Goal: Task Accomplishment & Management: Use online tool/utility

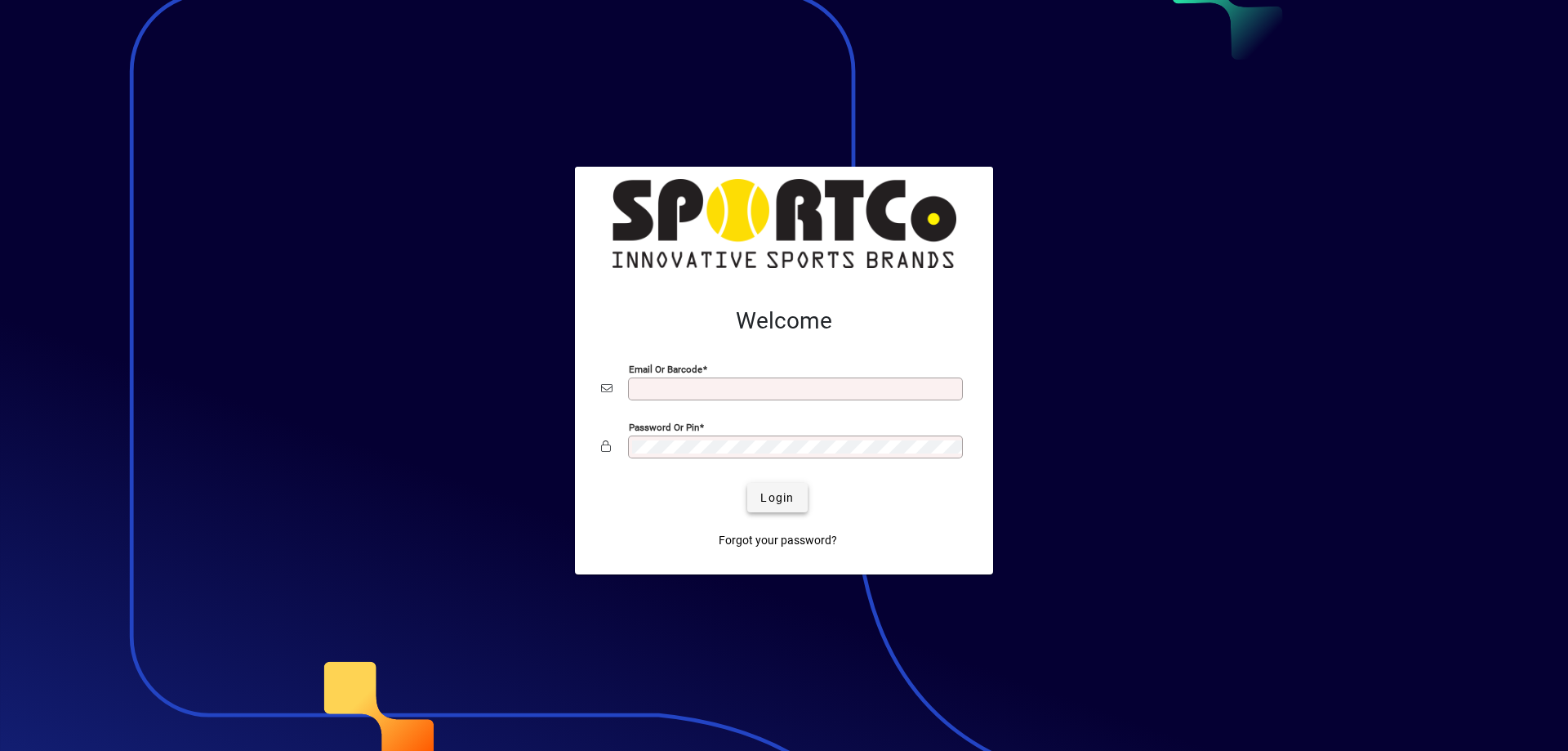
type input "**********"
click at [767, 492] on span "Login" at bounding box center [777, 498] width 34 height 17
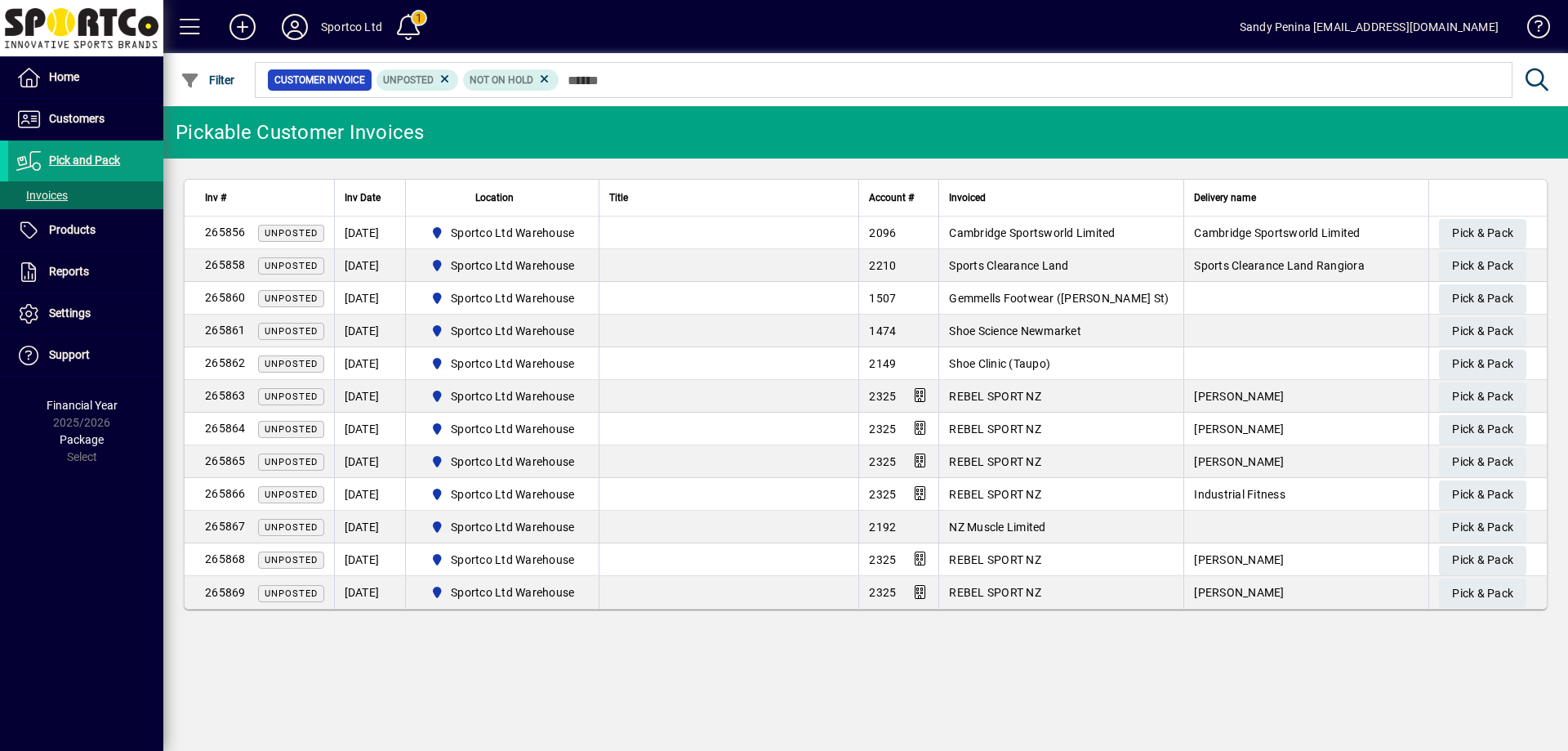
click at [1033, 383] on td "REBEL SPORT NZ" at bounding box center [1060, 396] width 245 height 33
click at [1478, 223] on span "Pick & Pack" at bounding box center [1483, 234] width 62 height 27
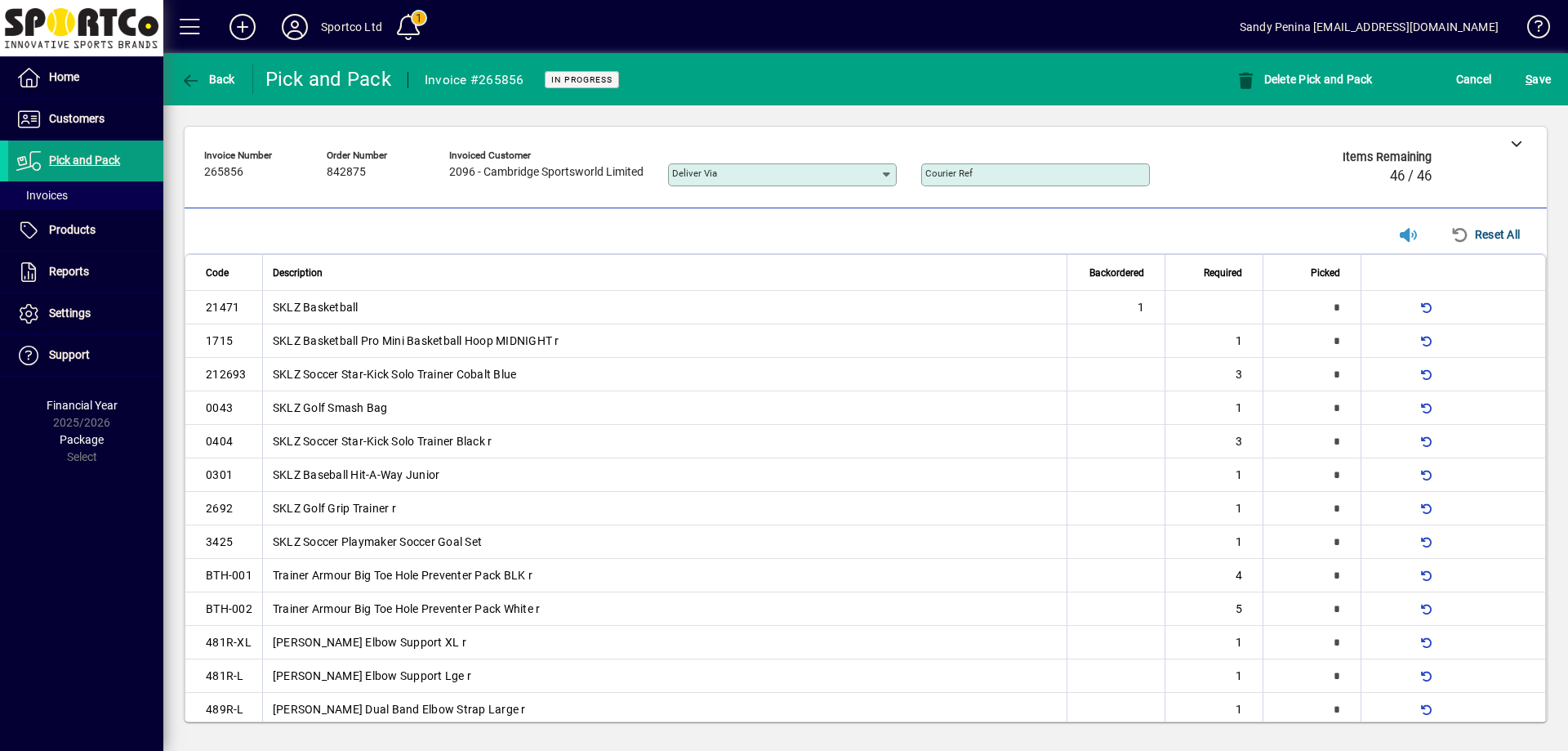
type input "*"
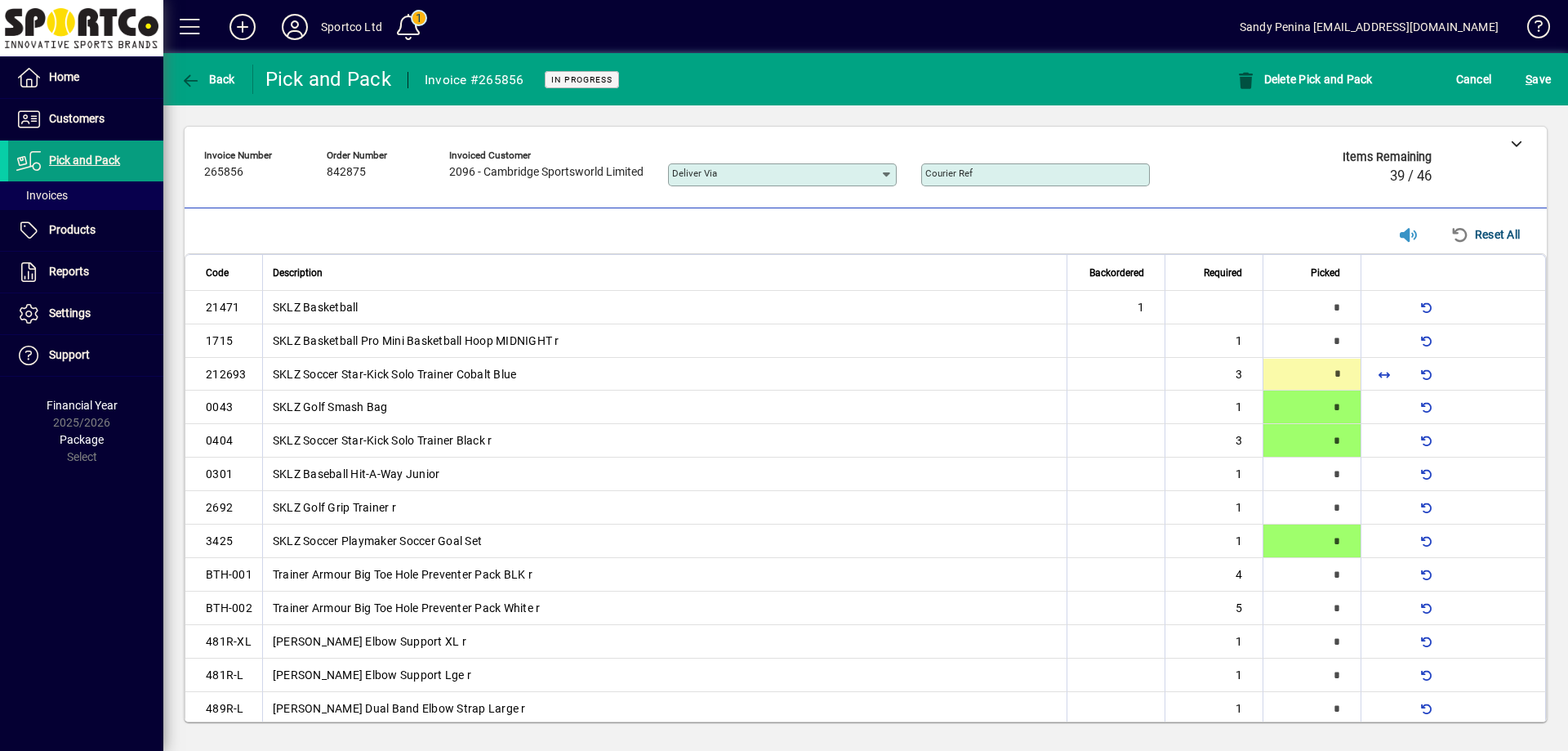
type input "*"
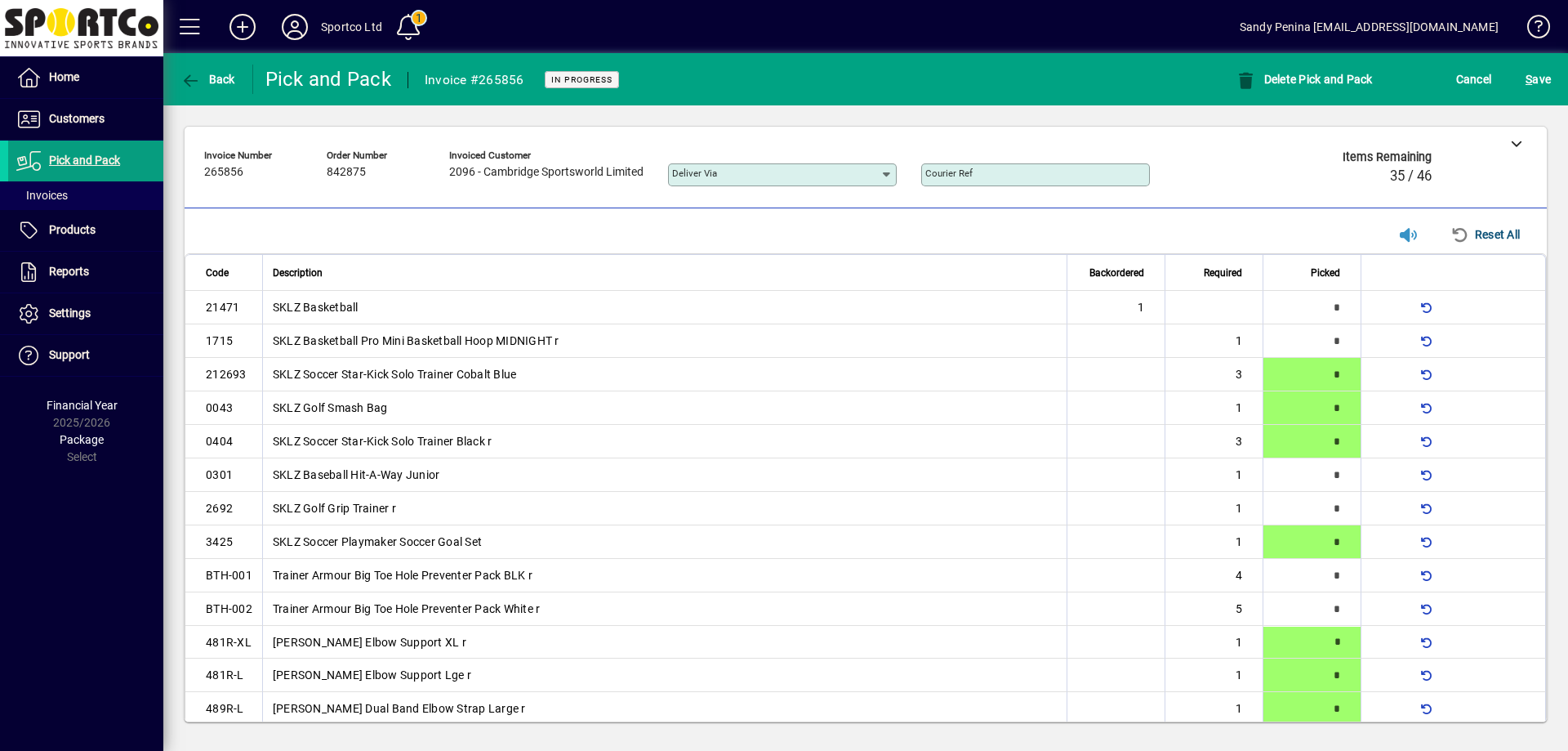
scroll to position [3, 0]
type input "*"
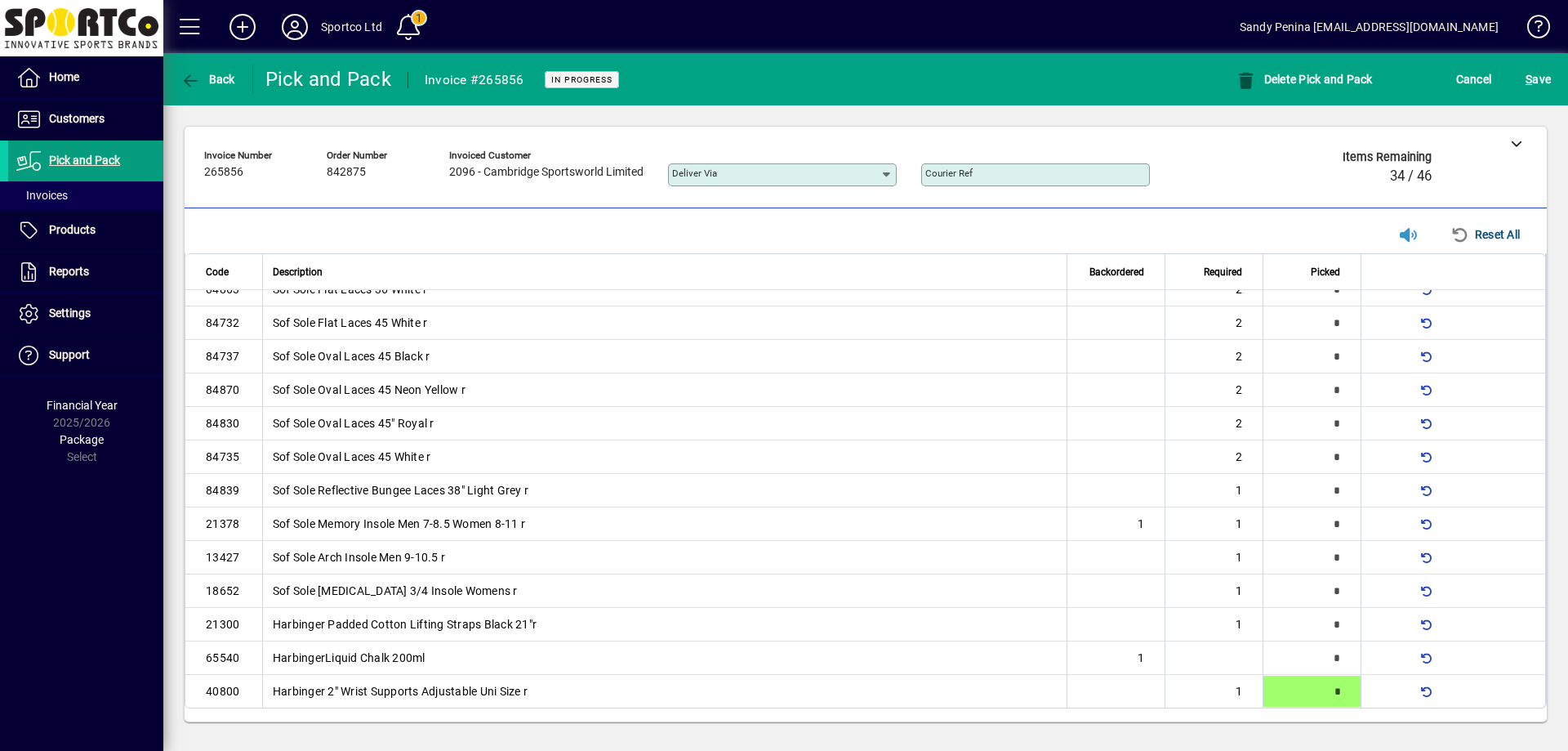
type input "*"
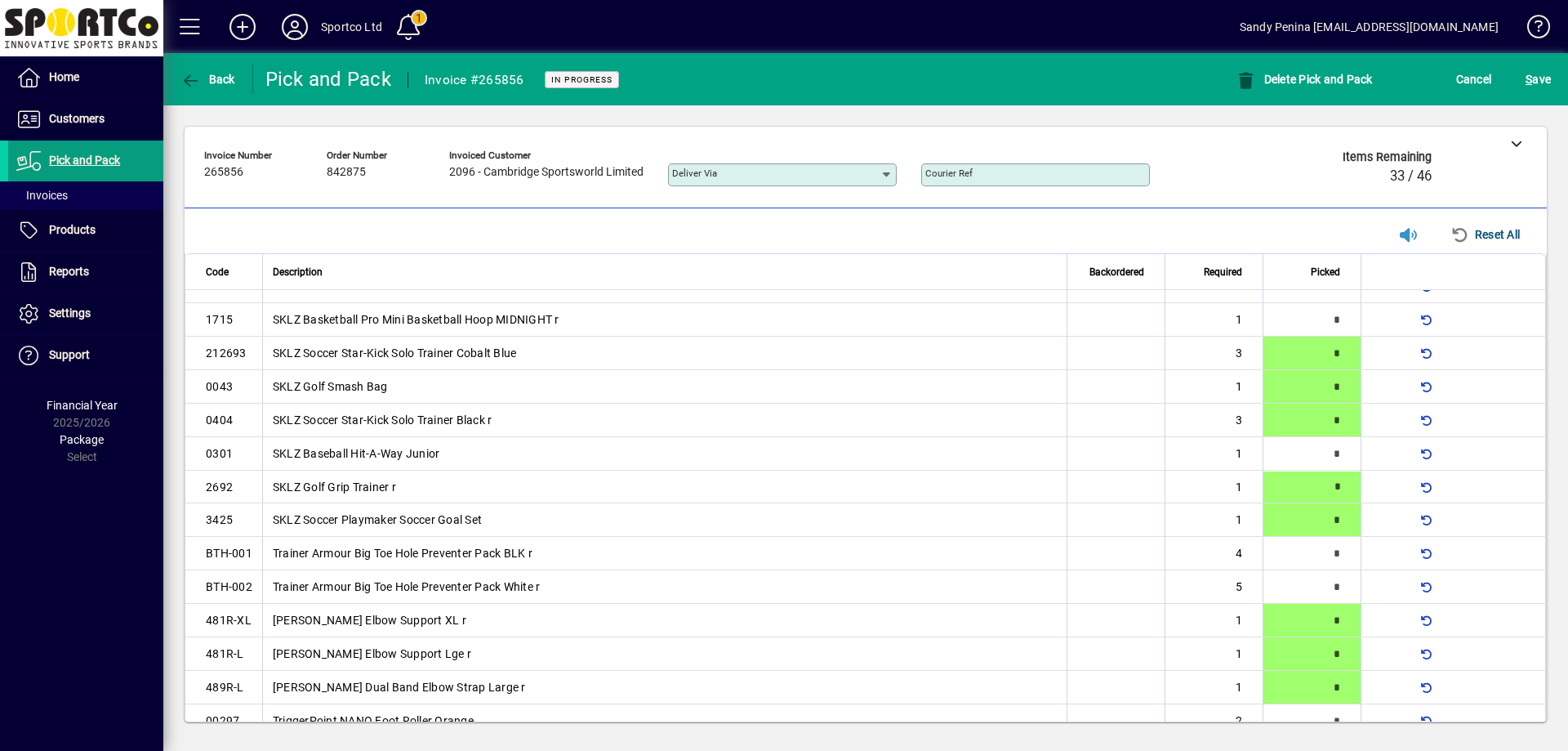
type input "*"
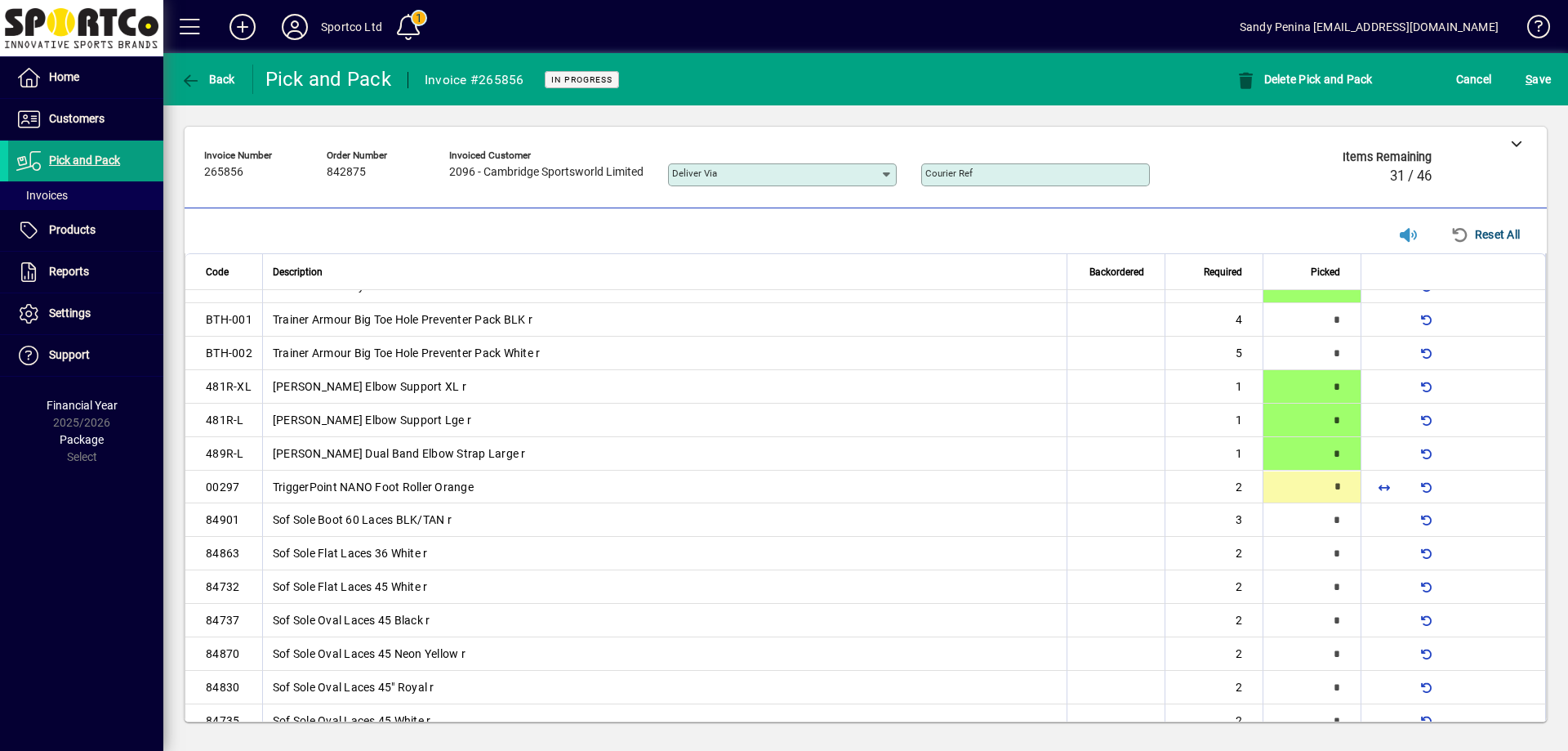
type input "*"
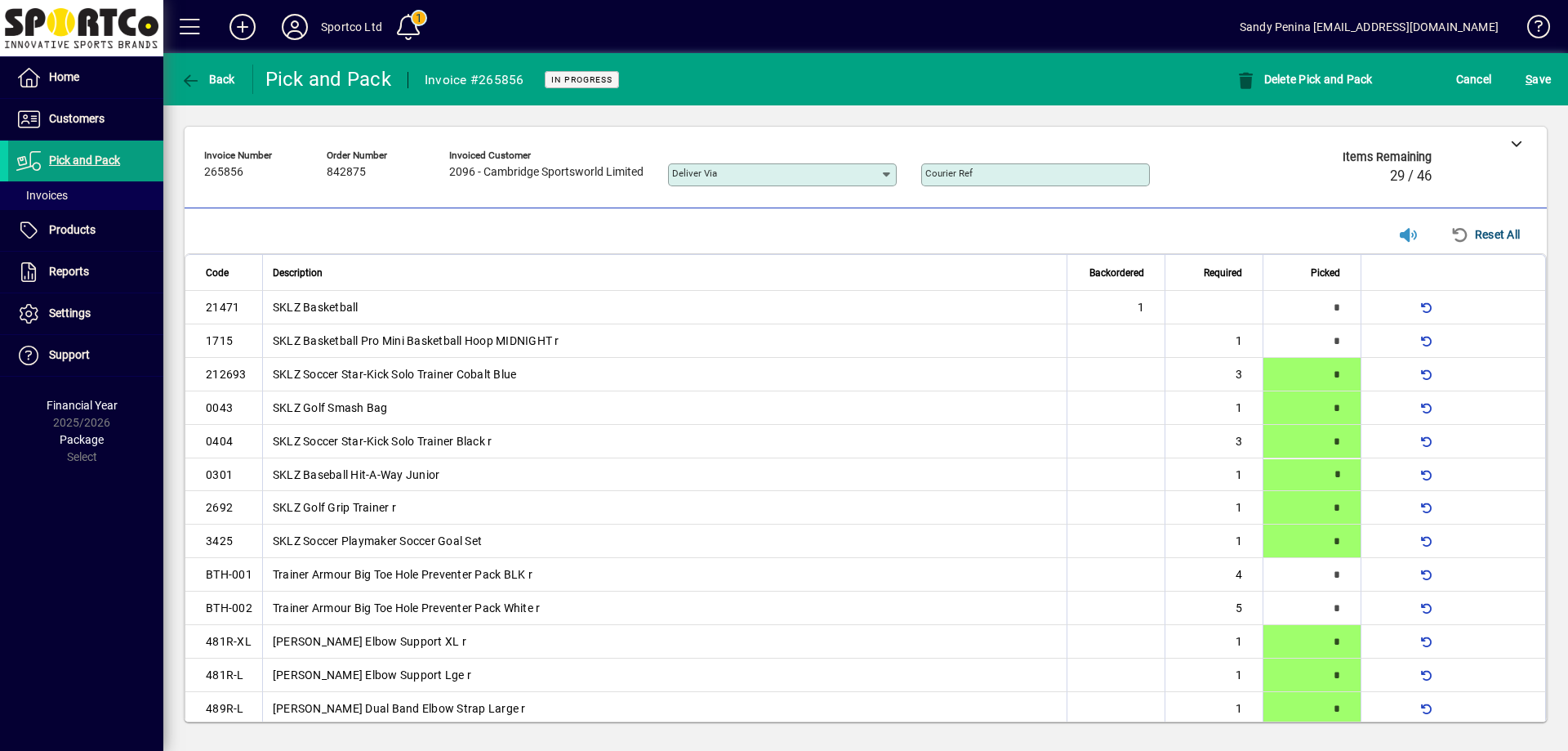
type input "*"
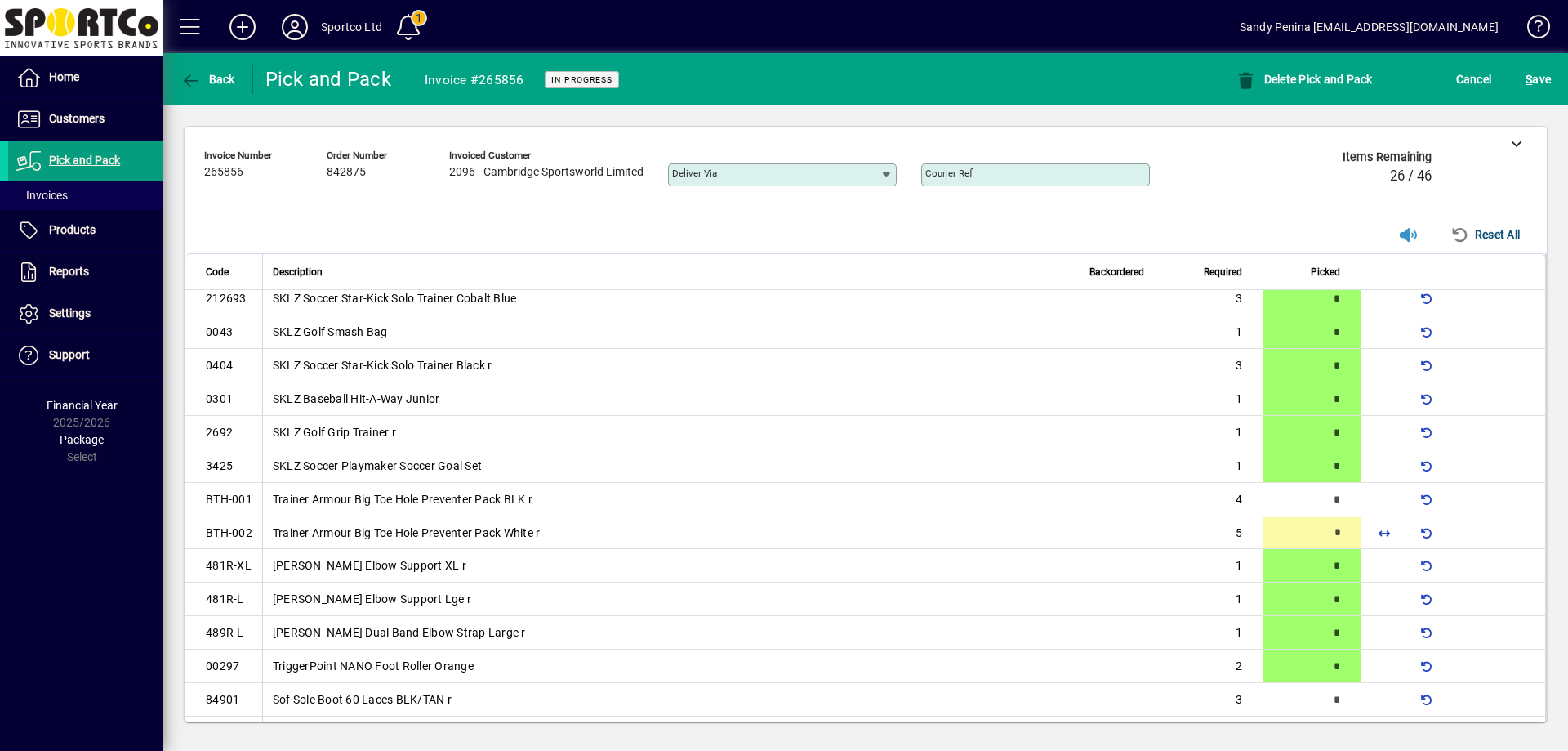
scroll to position [123, 0]
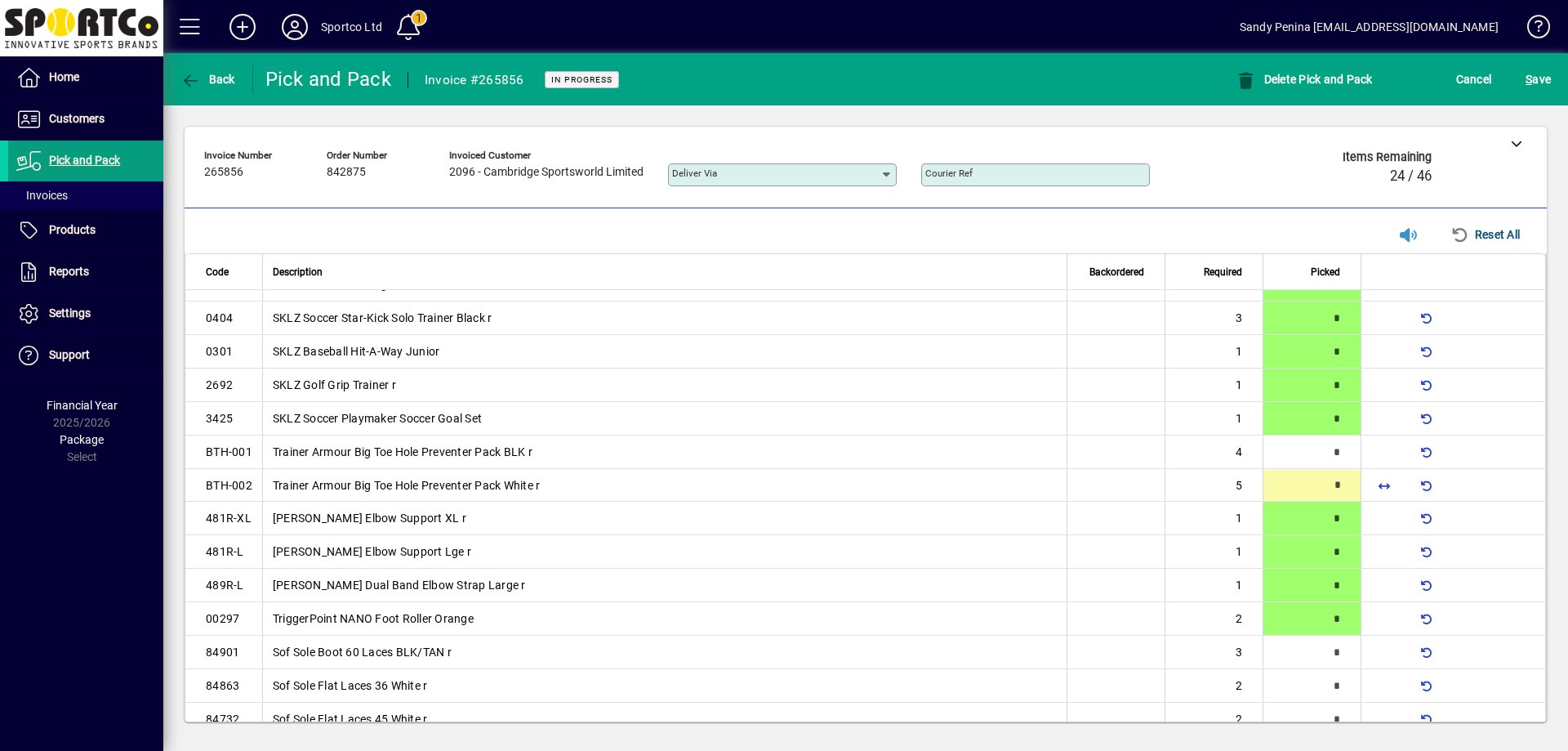
type input "*"
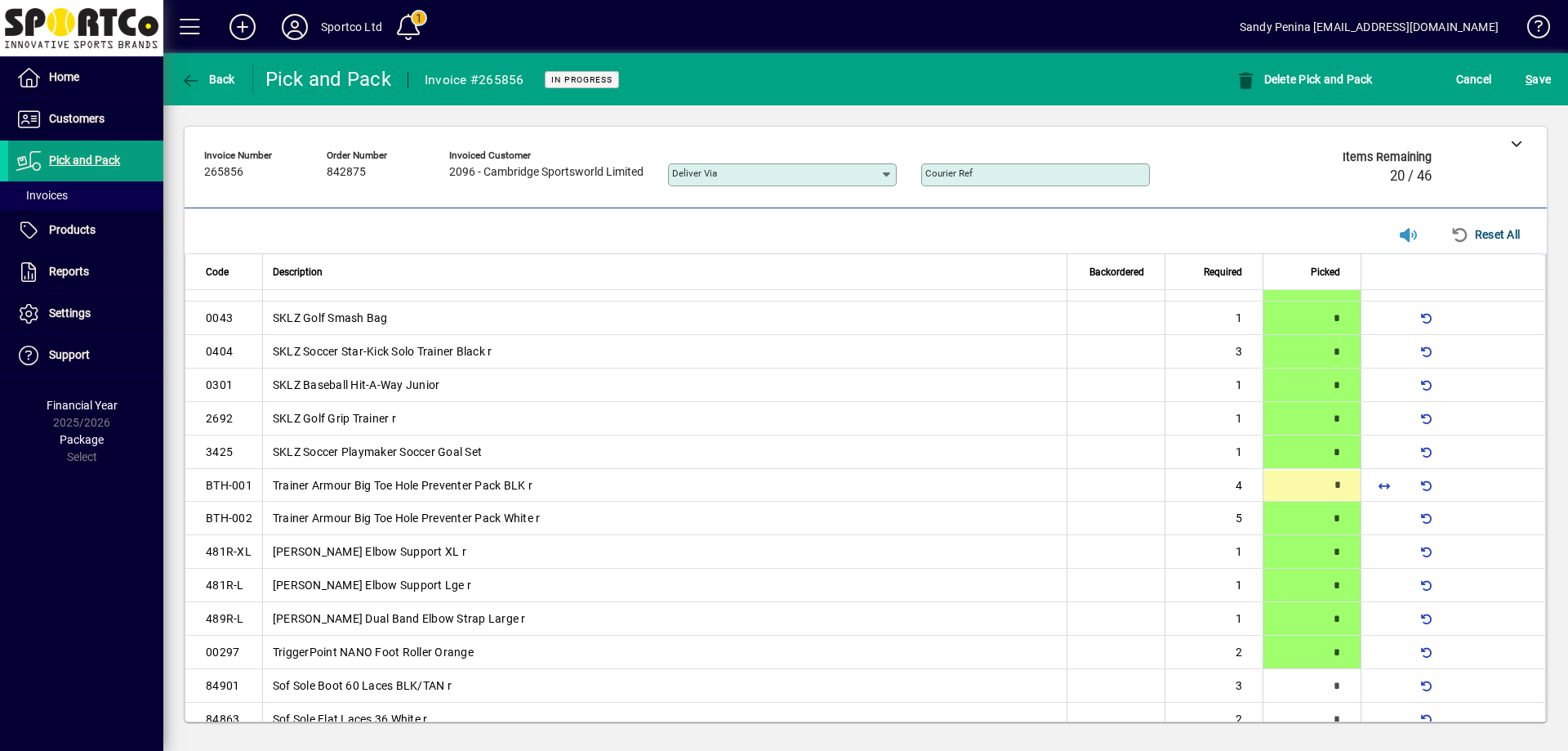
type input "*"
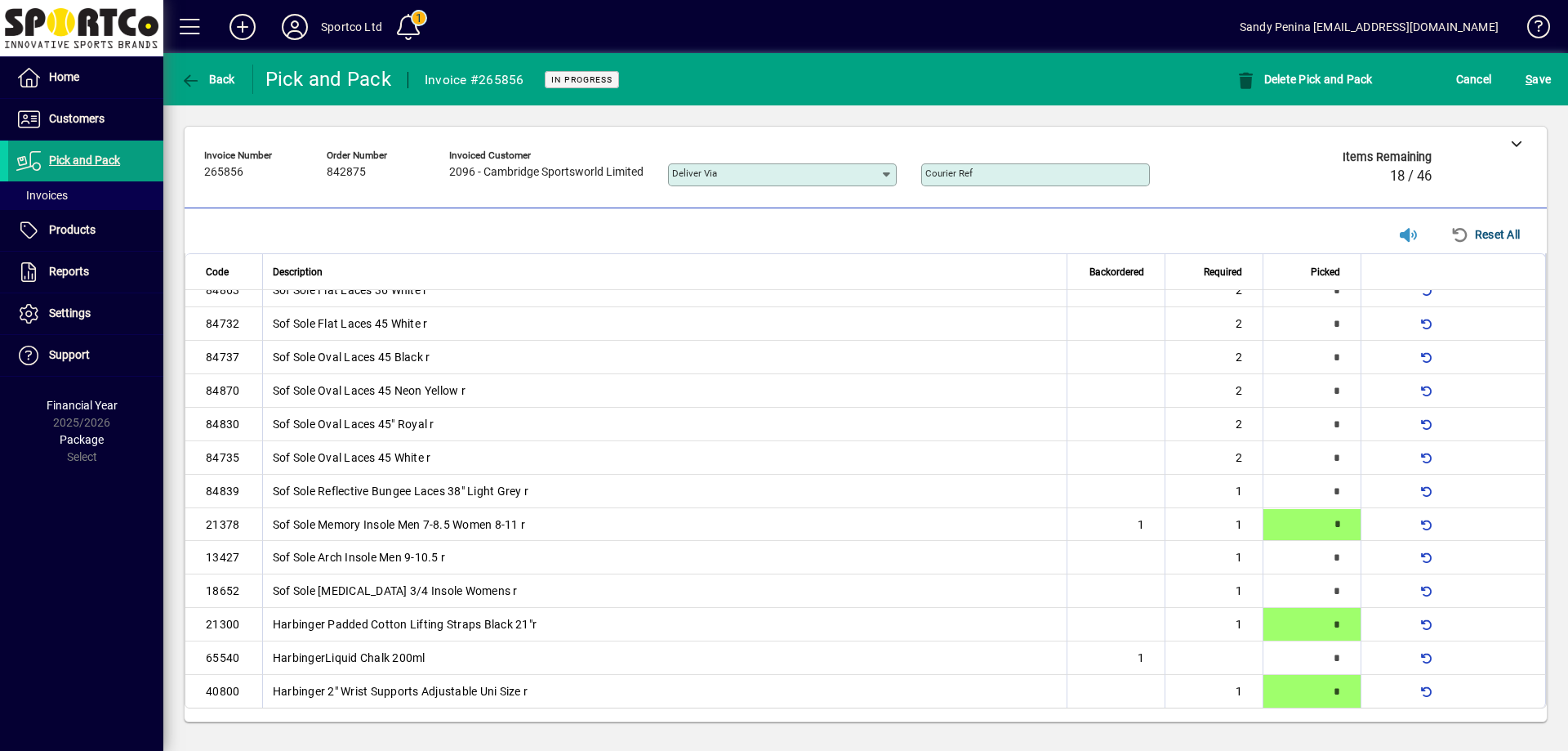
type input "*"
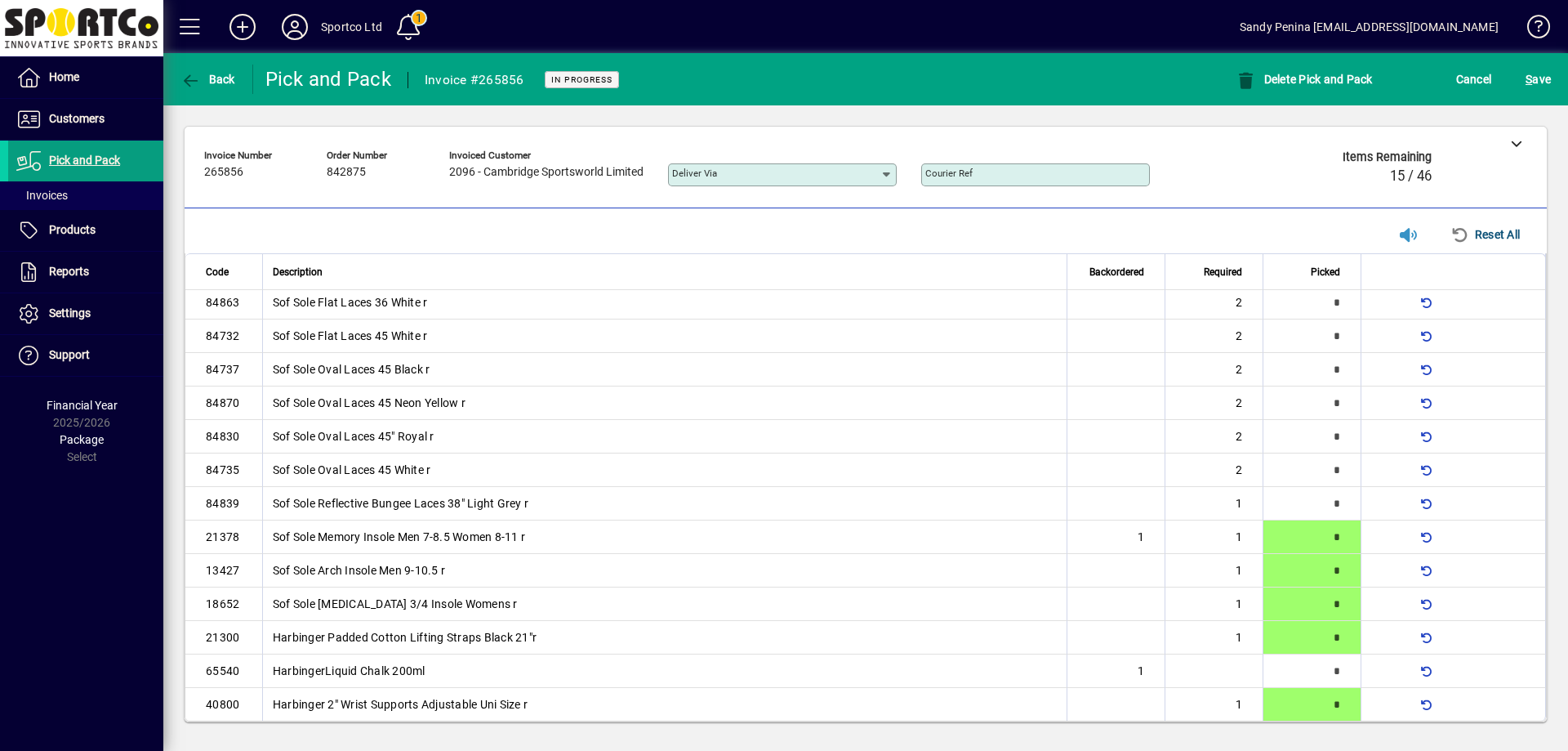
type input "*"
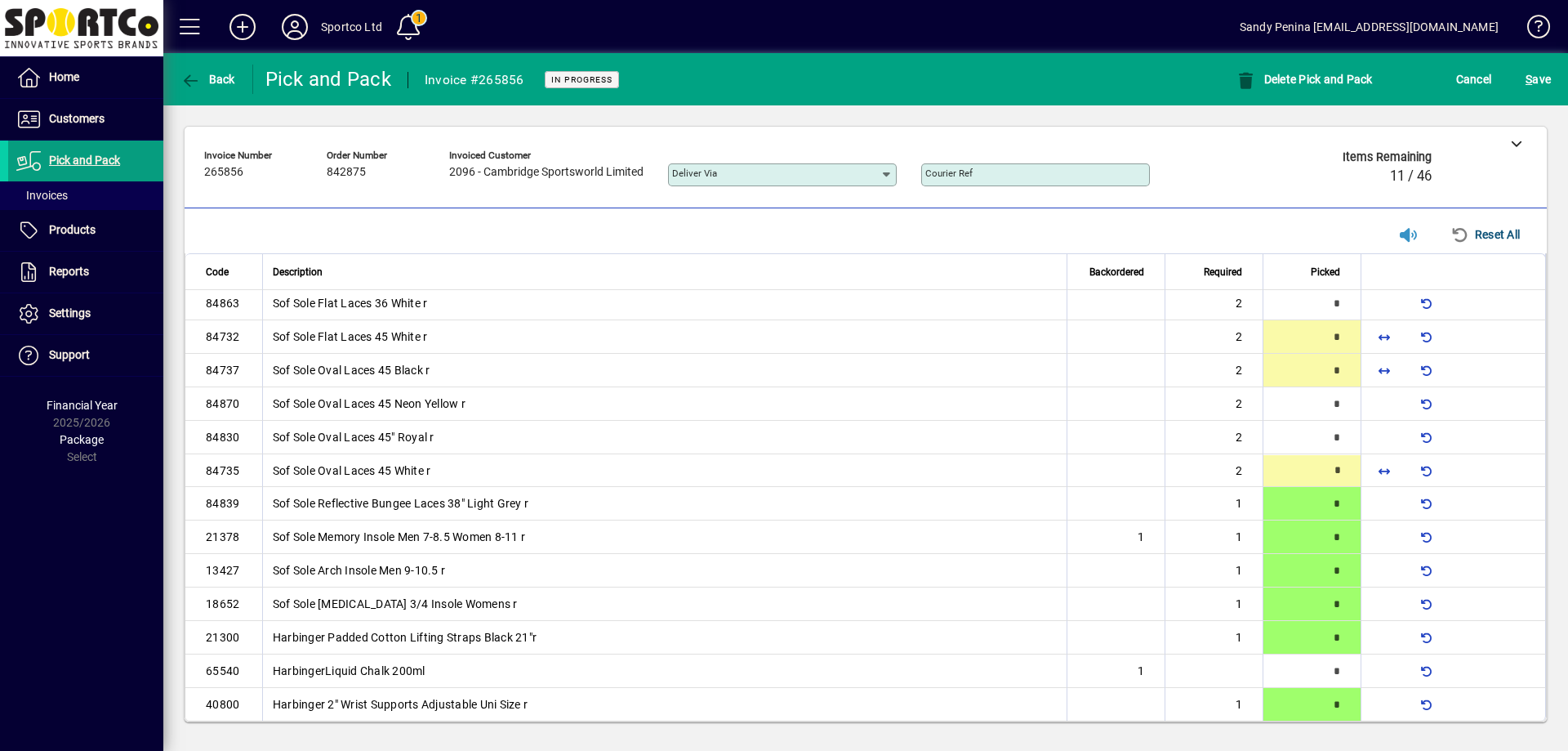
type input "*"
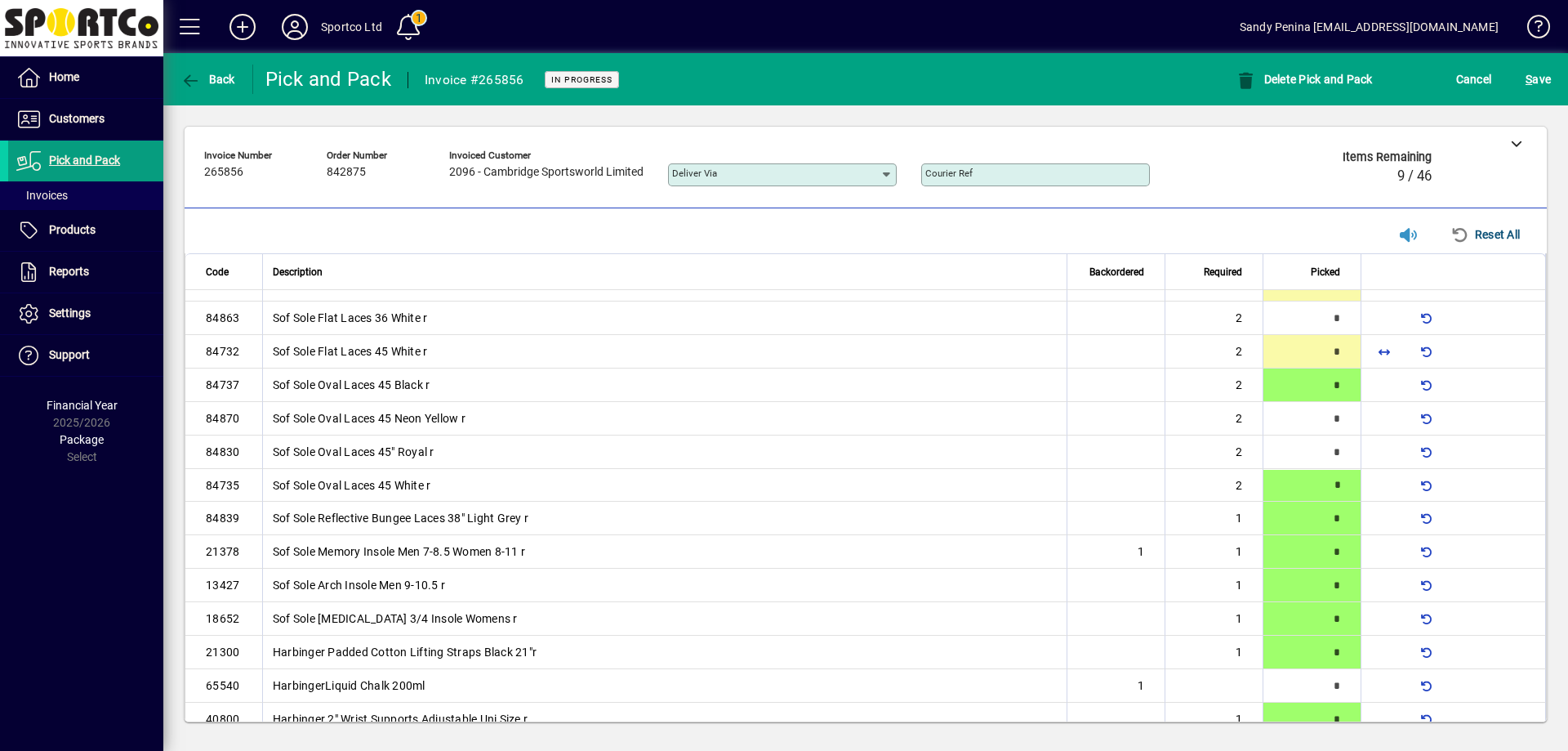
type input "*"
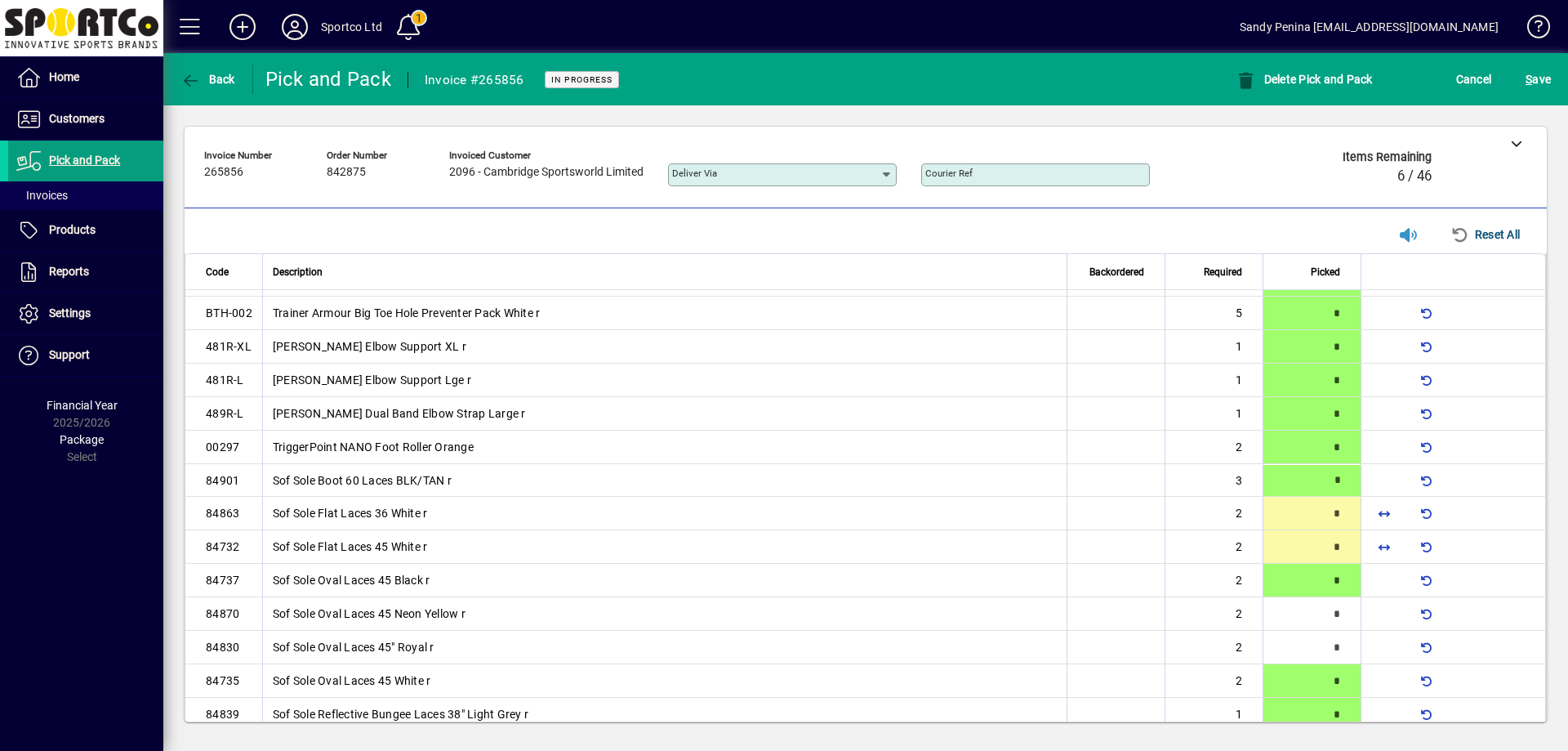
scroll to position [290, 0]
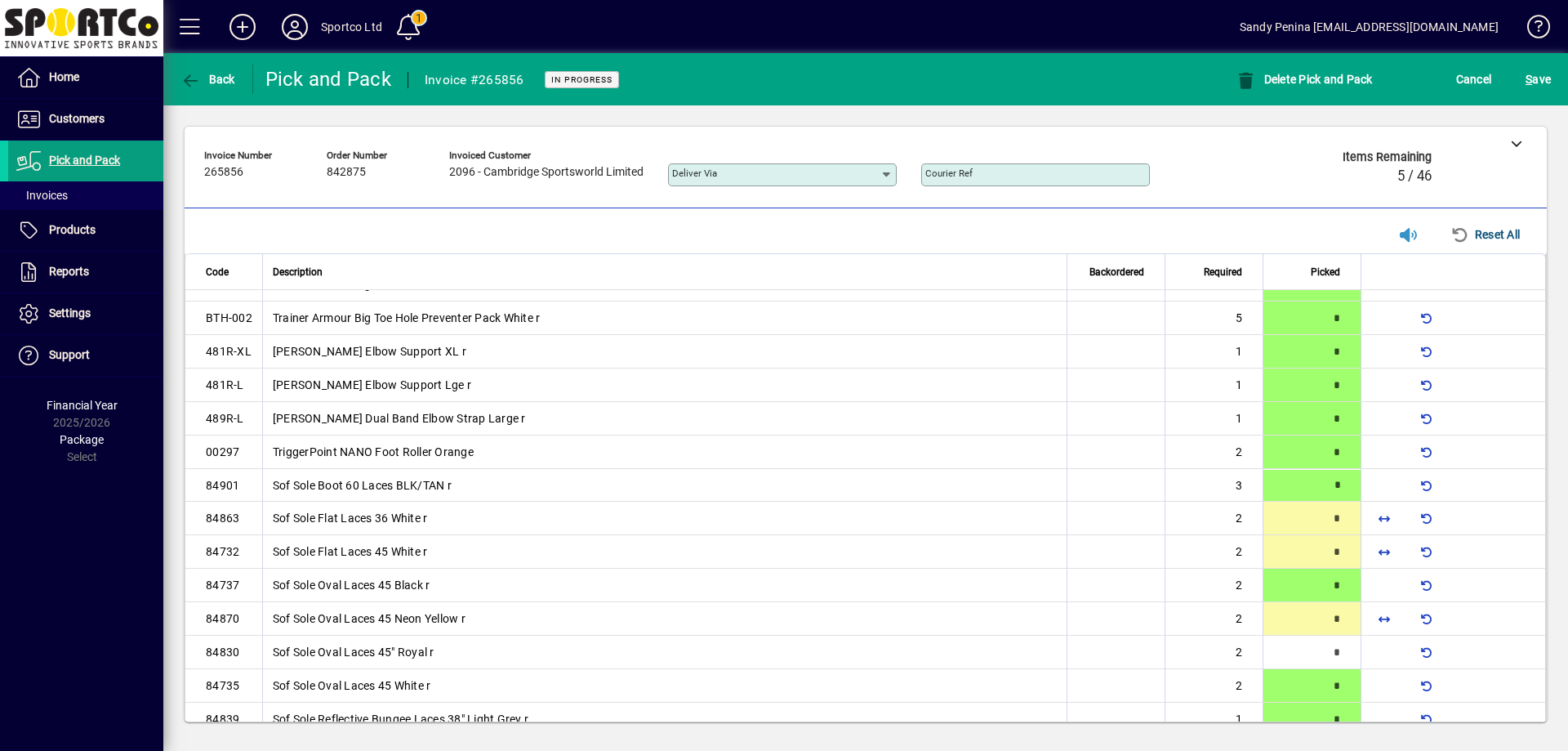
type input "*"
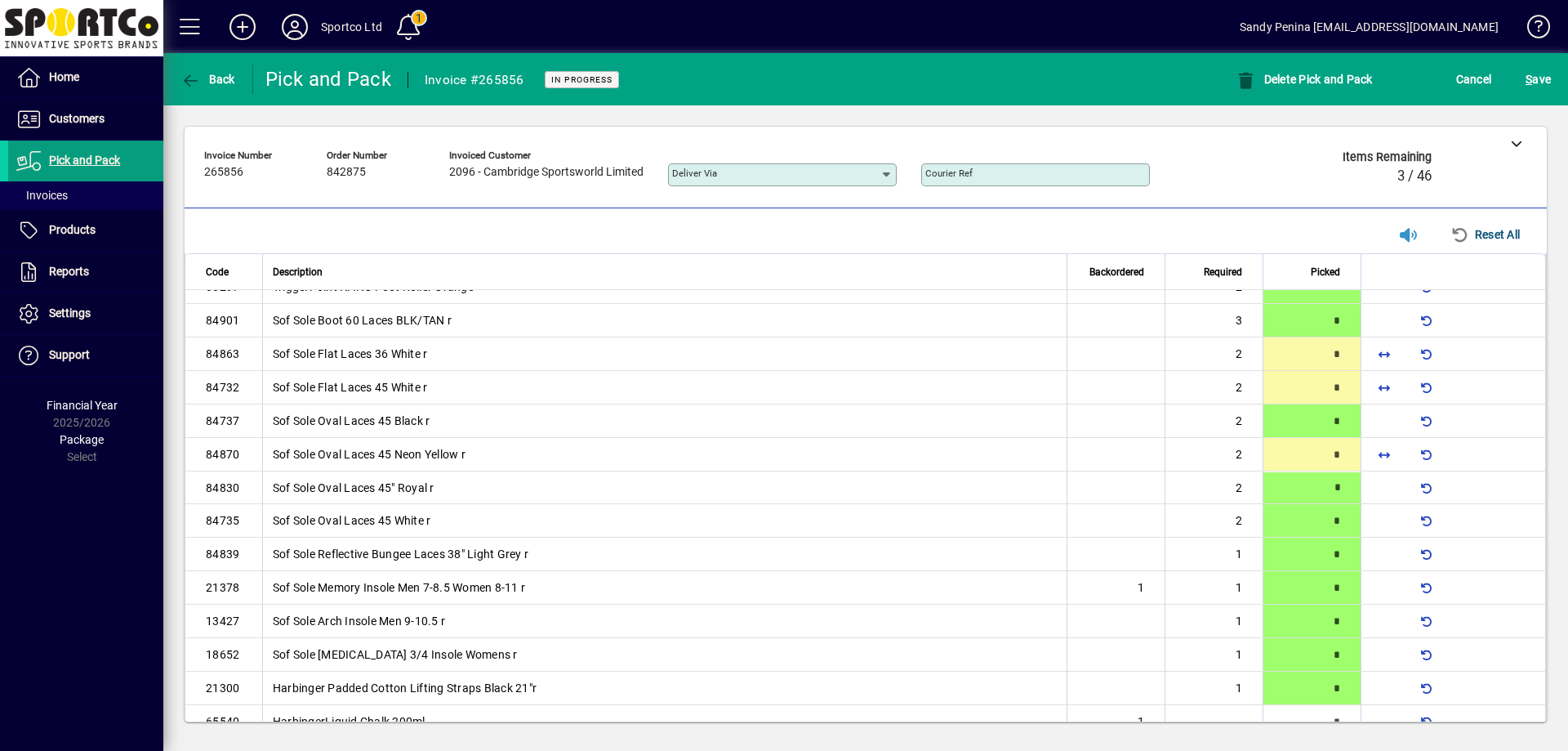
scroll to position [459, 0]
type input "*"
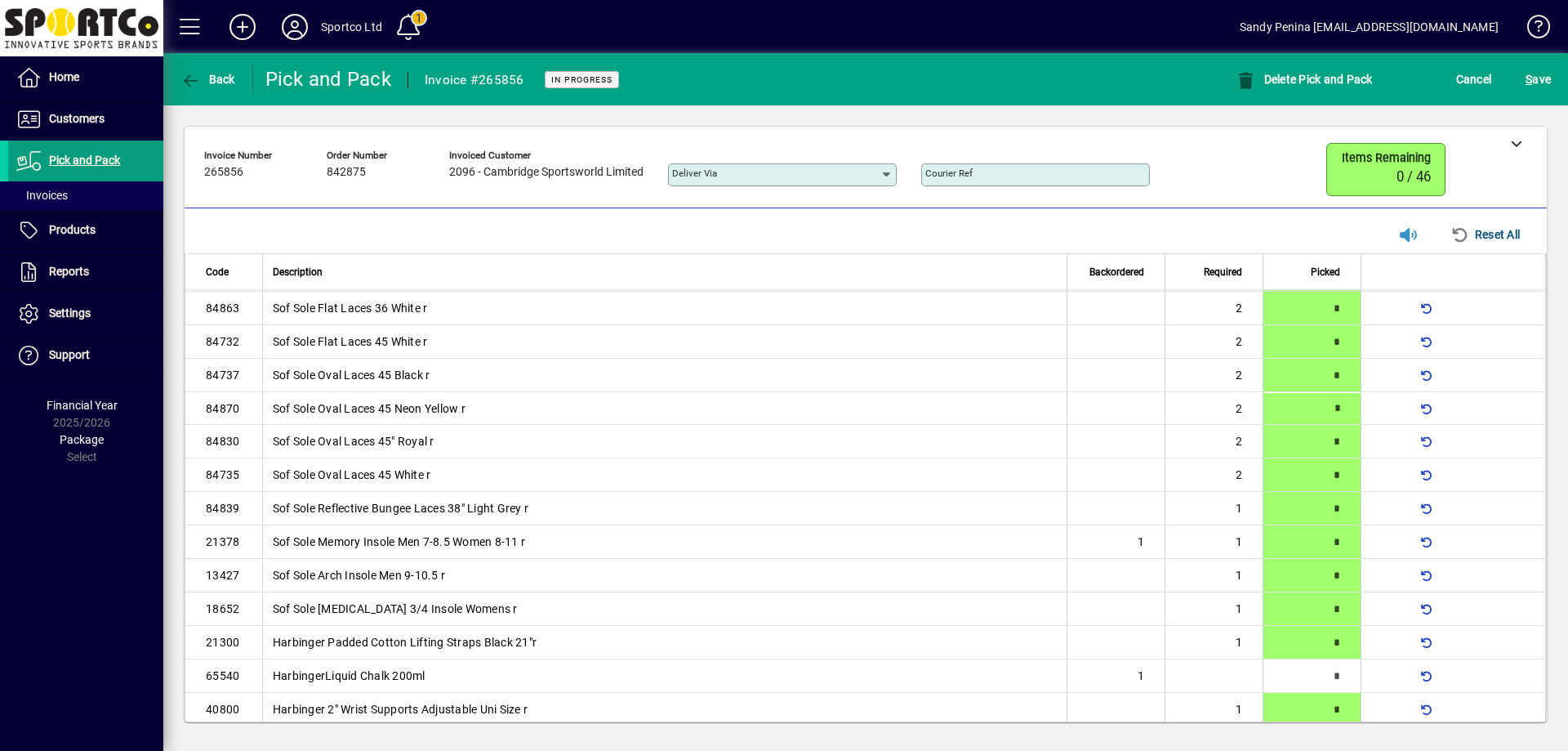
scroll to position [519, 0]
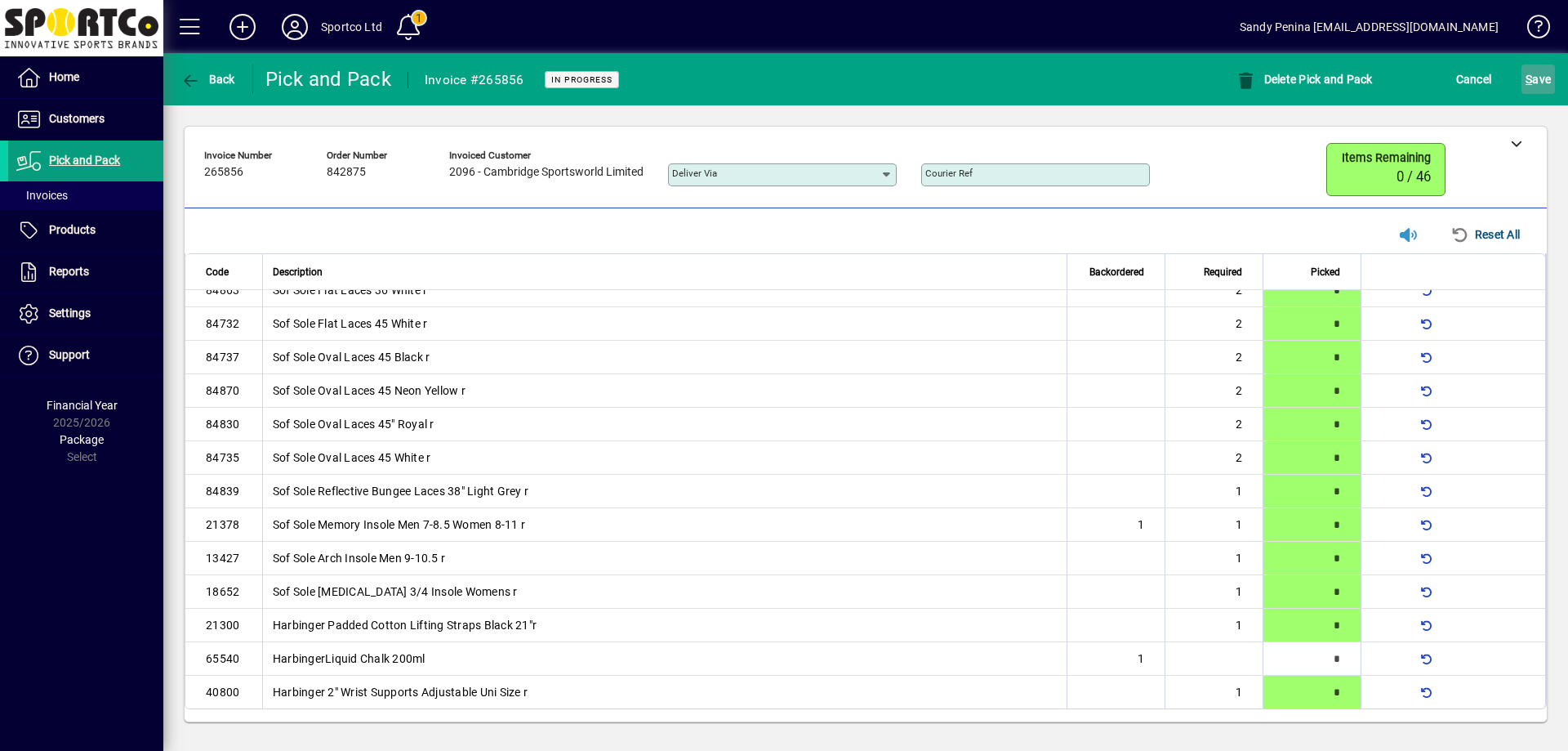
click at [1553, 73] on span "submit" at bounding box center [1538, 79] width 34 height 39
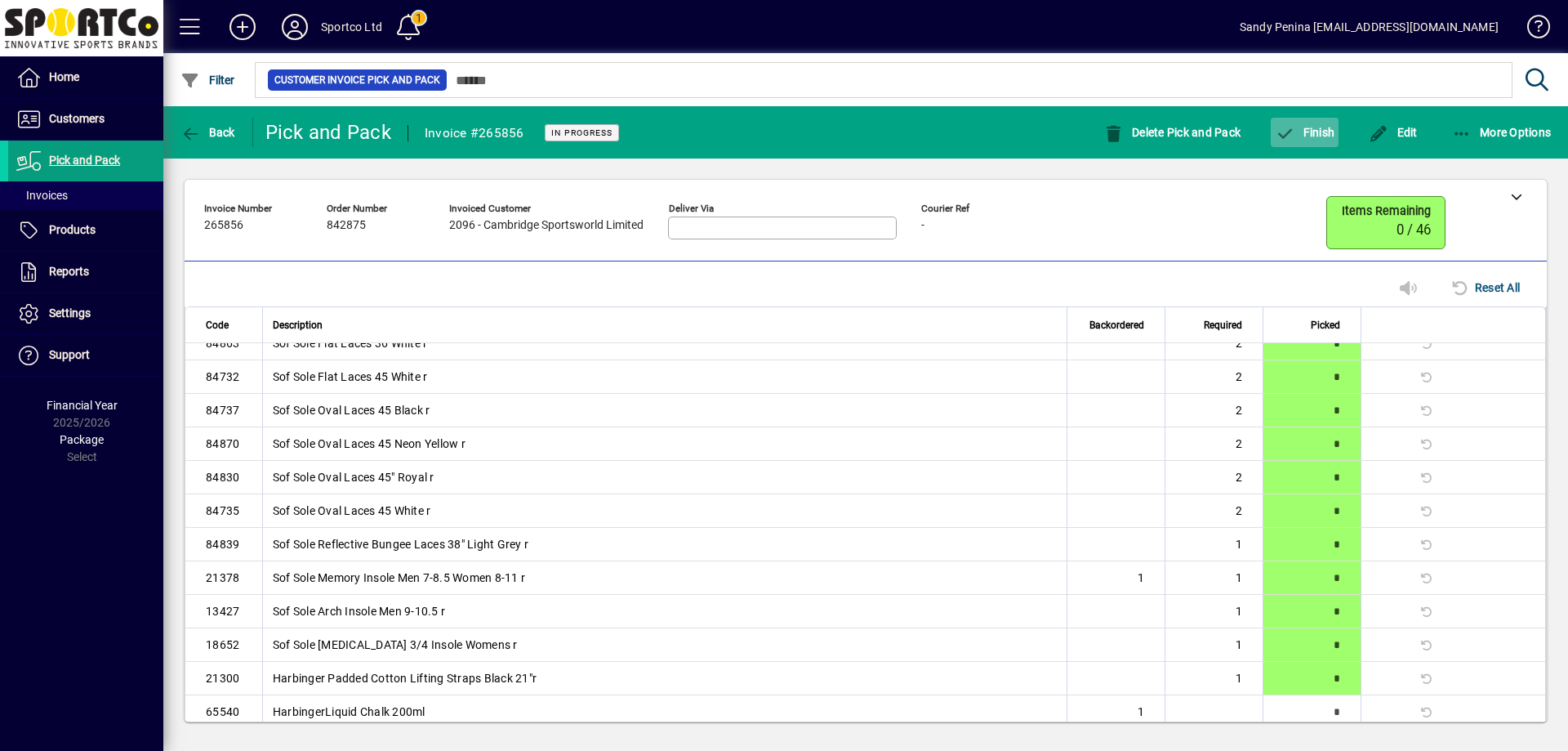
click at [1318, 132] on span "Finish" at bounding box center [1305, 133] width 60 height 13
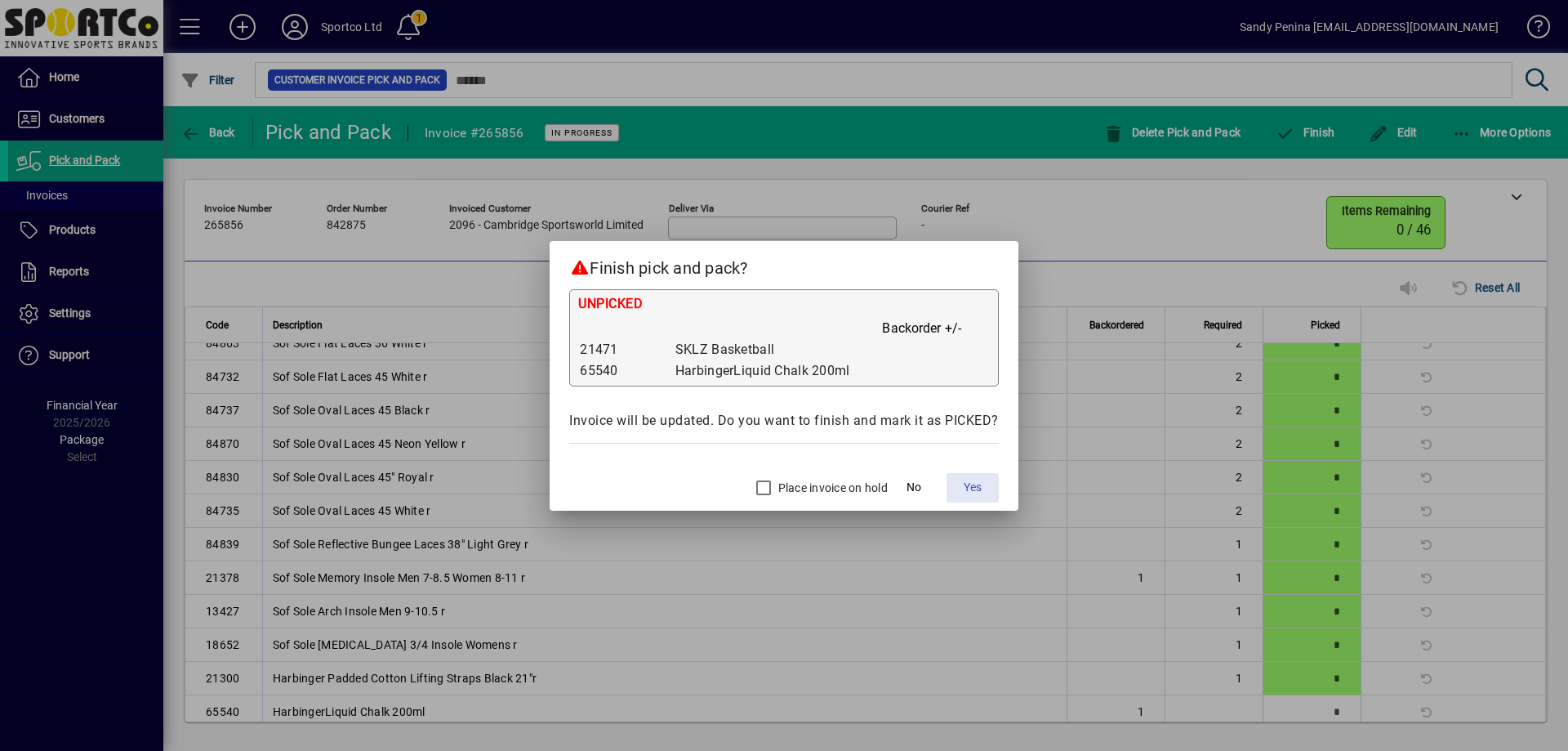
click at [969, 488] on span "Yes" at bounding box center [973, 488] width 18 height 17
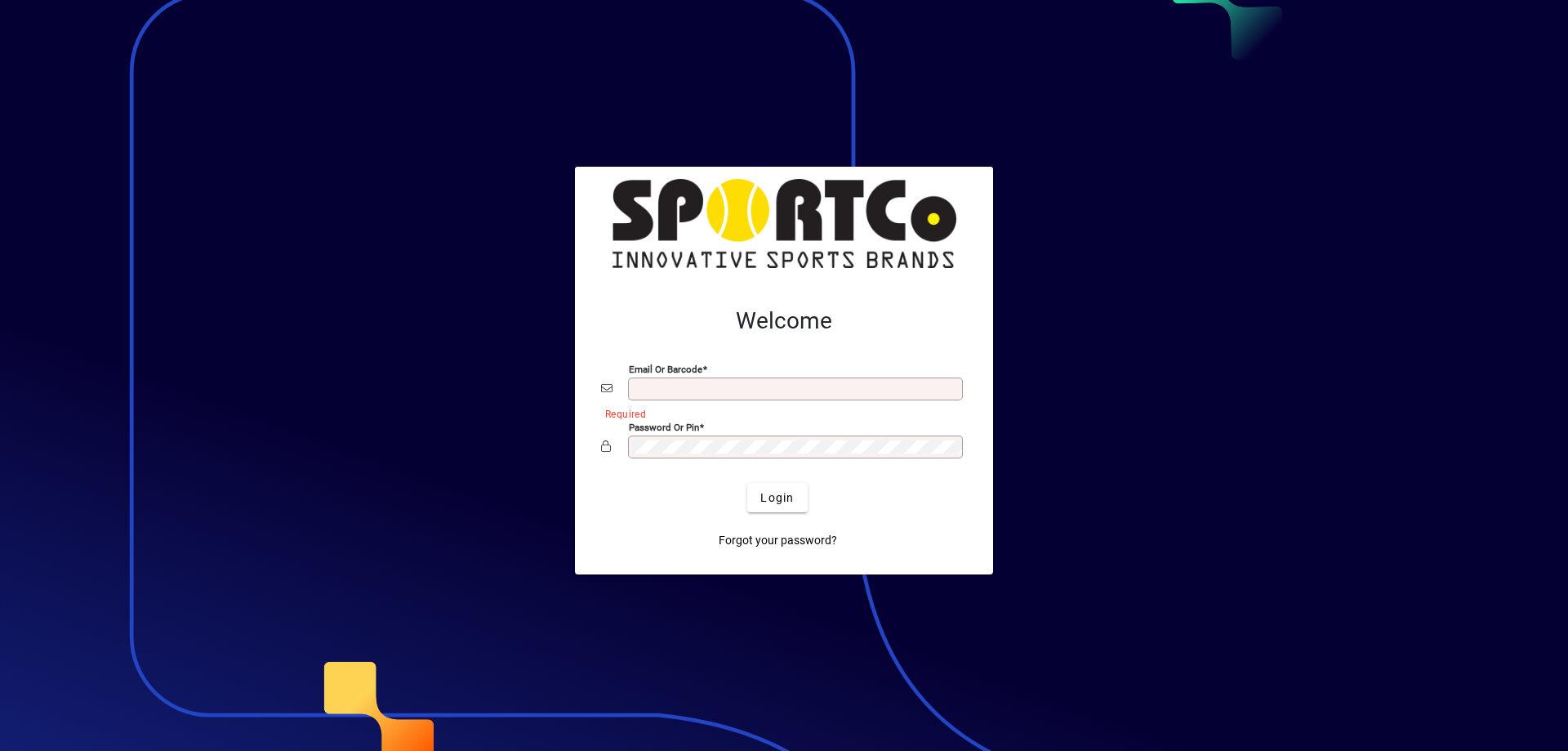
type input "**********"
click at [785, 500] on span "Login" at bounding box center [777, 498] width 34 height 17
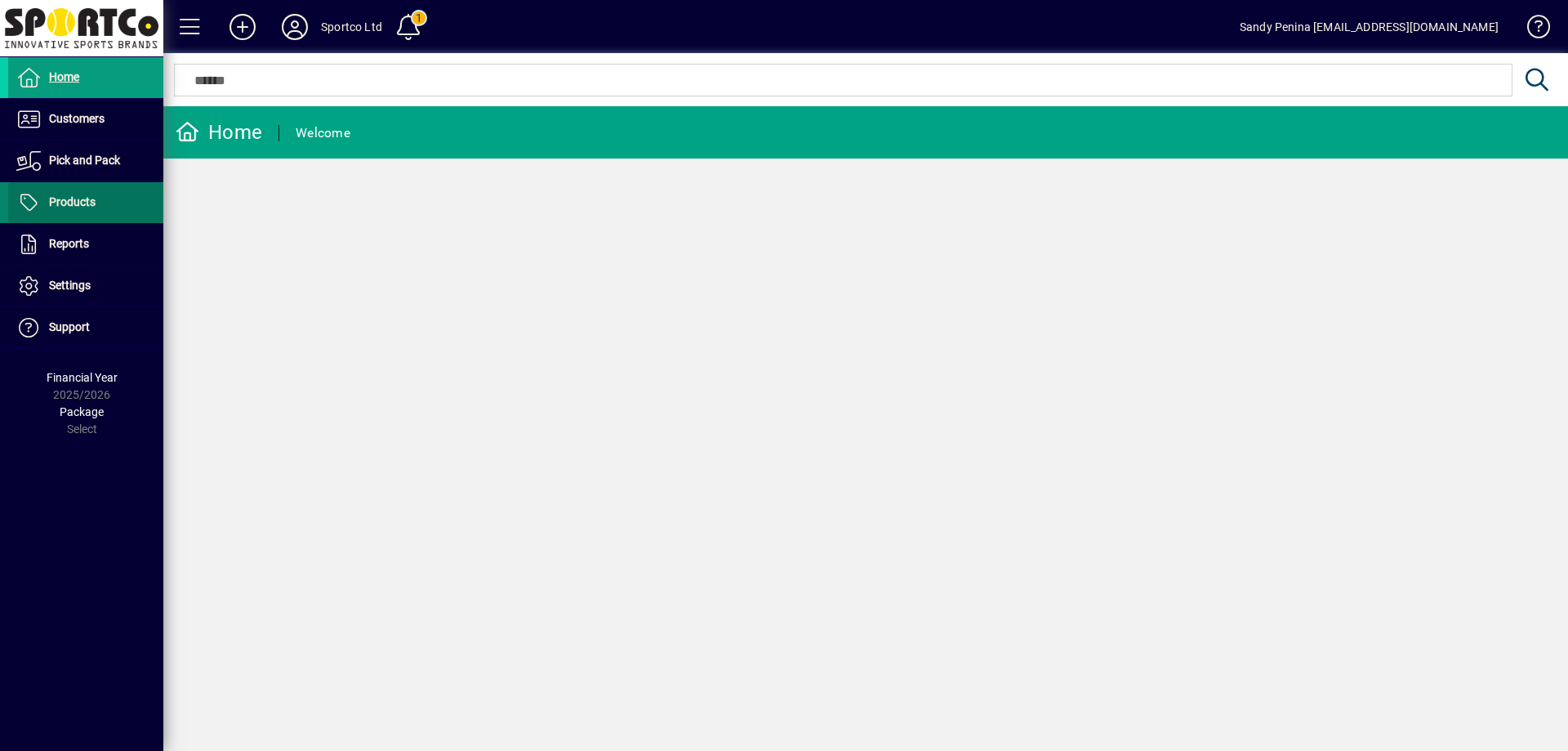
click at [91, 198] on span "Products" at bounding box center [72, 202] width 46 height 13
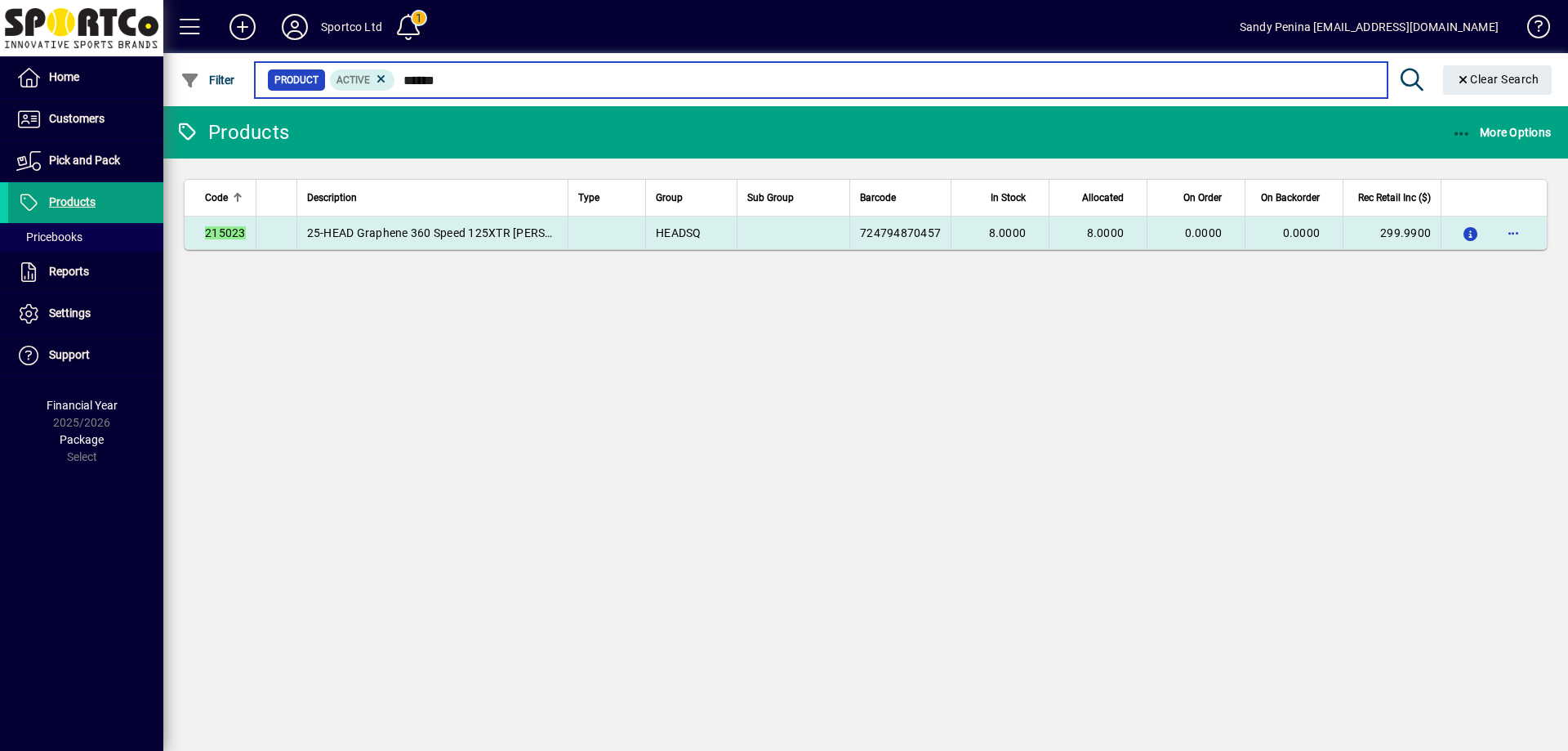
type input "******"
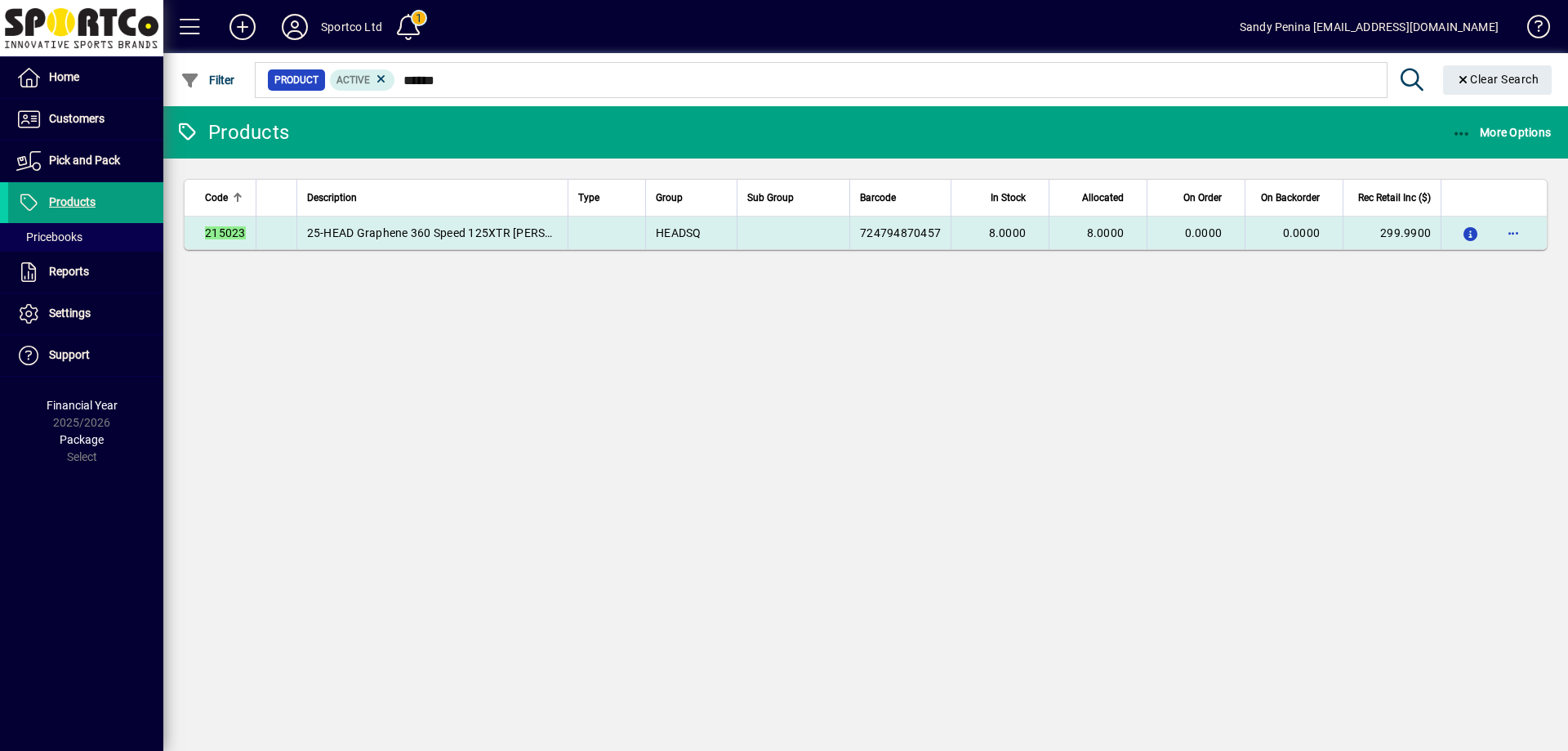
click at [1033, 240] on td "8.0000" at bounding box center [1000, 233] width 98 height 33
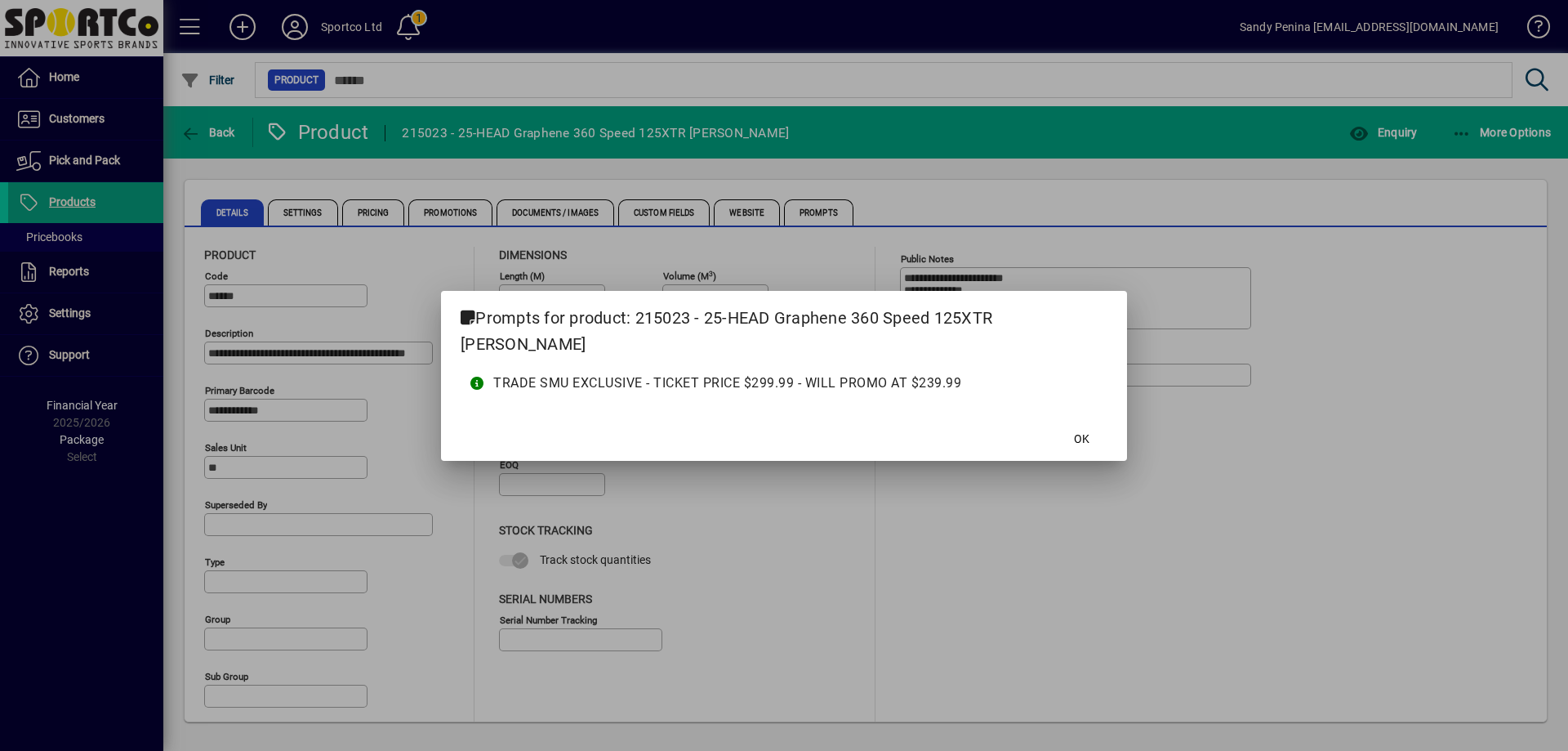
type input "**********"
type input "****"
click at [1100, 436] on span at bounding box center [1082, 439] width 52 height 39
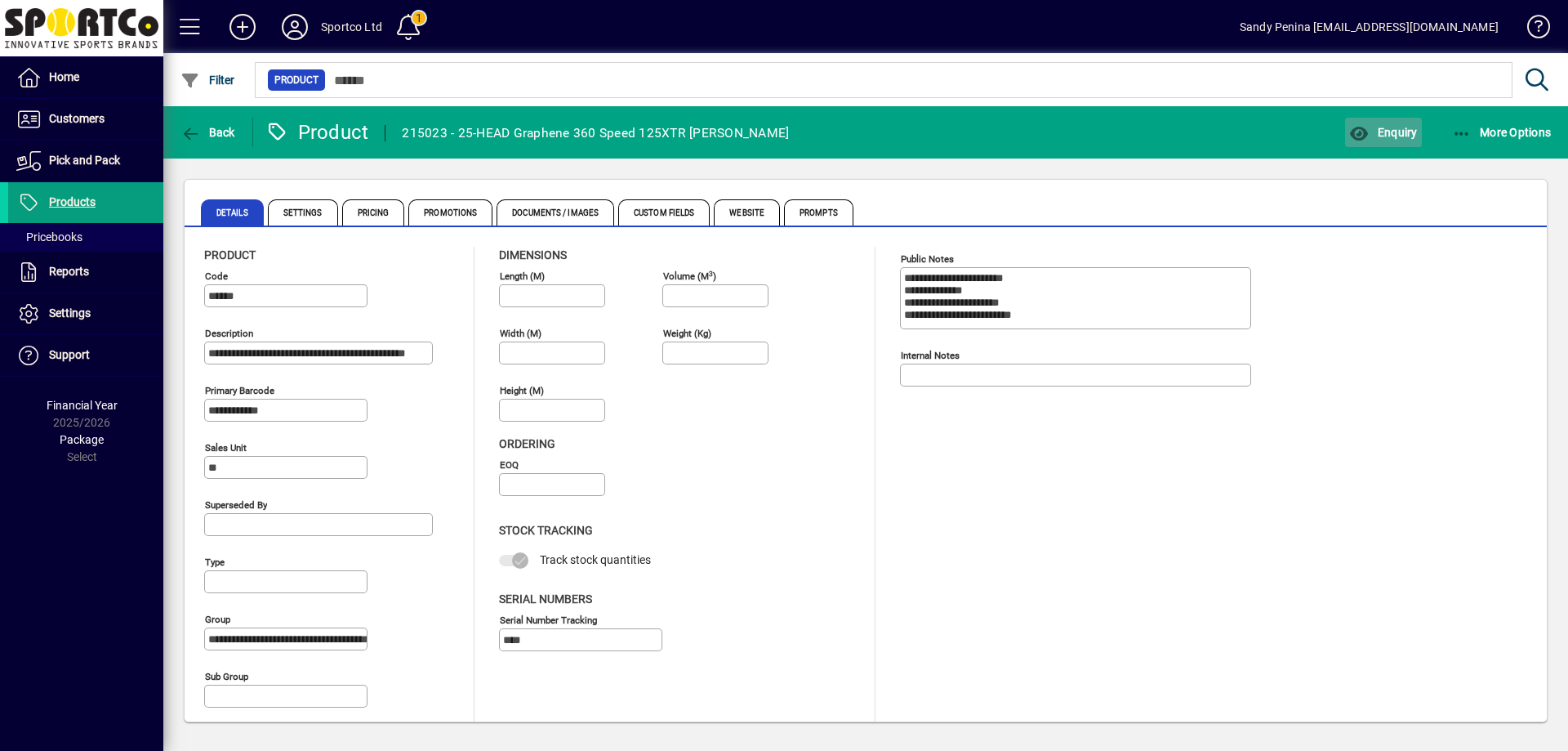
click at [1376, 136] on span "Enquiry" at bounding box center [1383, 133] width 68 height 13
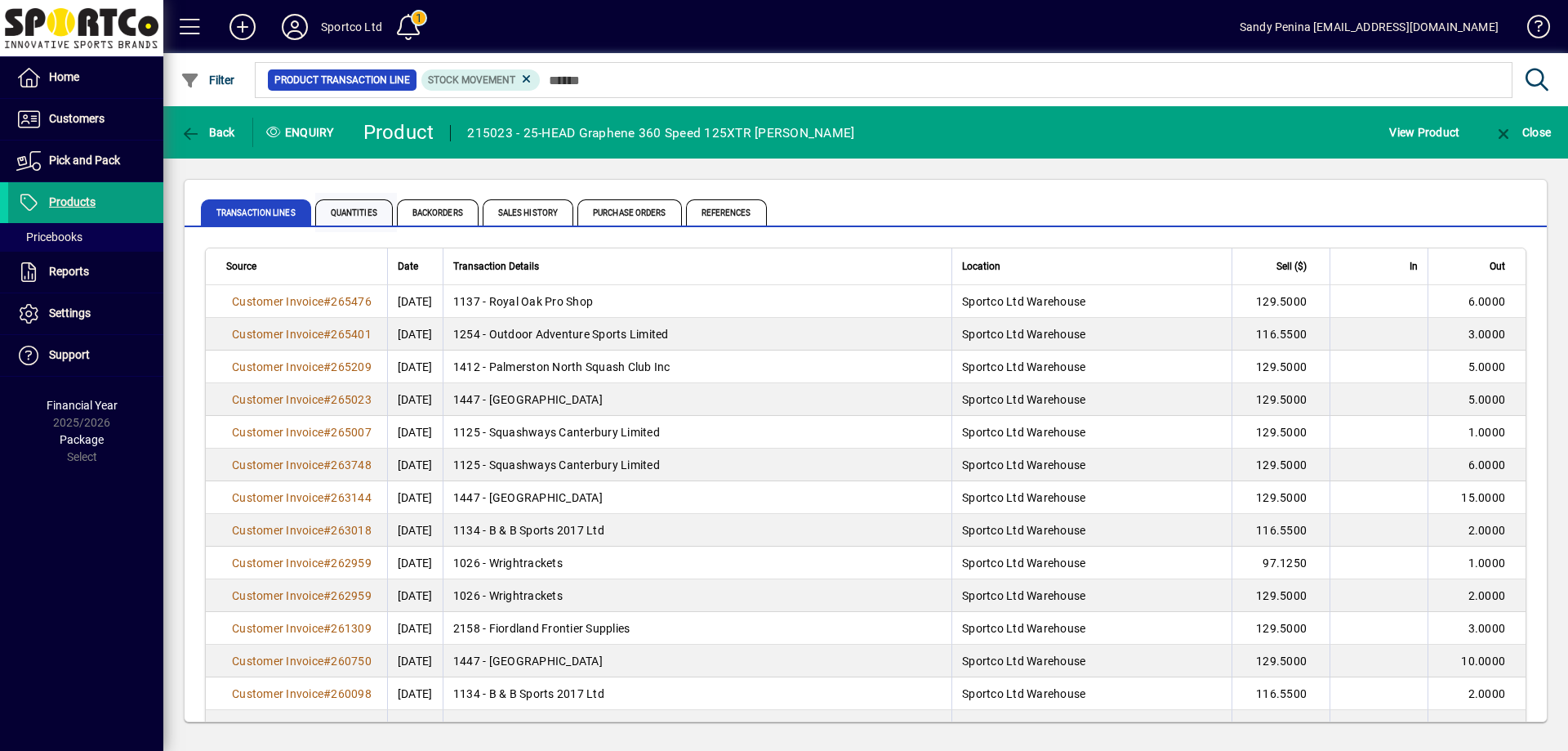
click at [333, 207] on span "Quantities" at bounding box center [354, 212] width 78 height 26
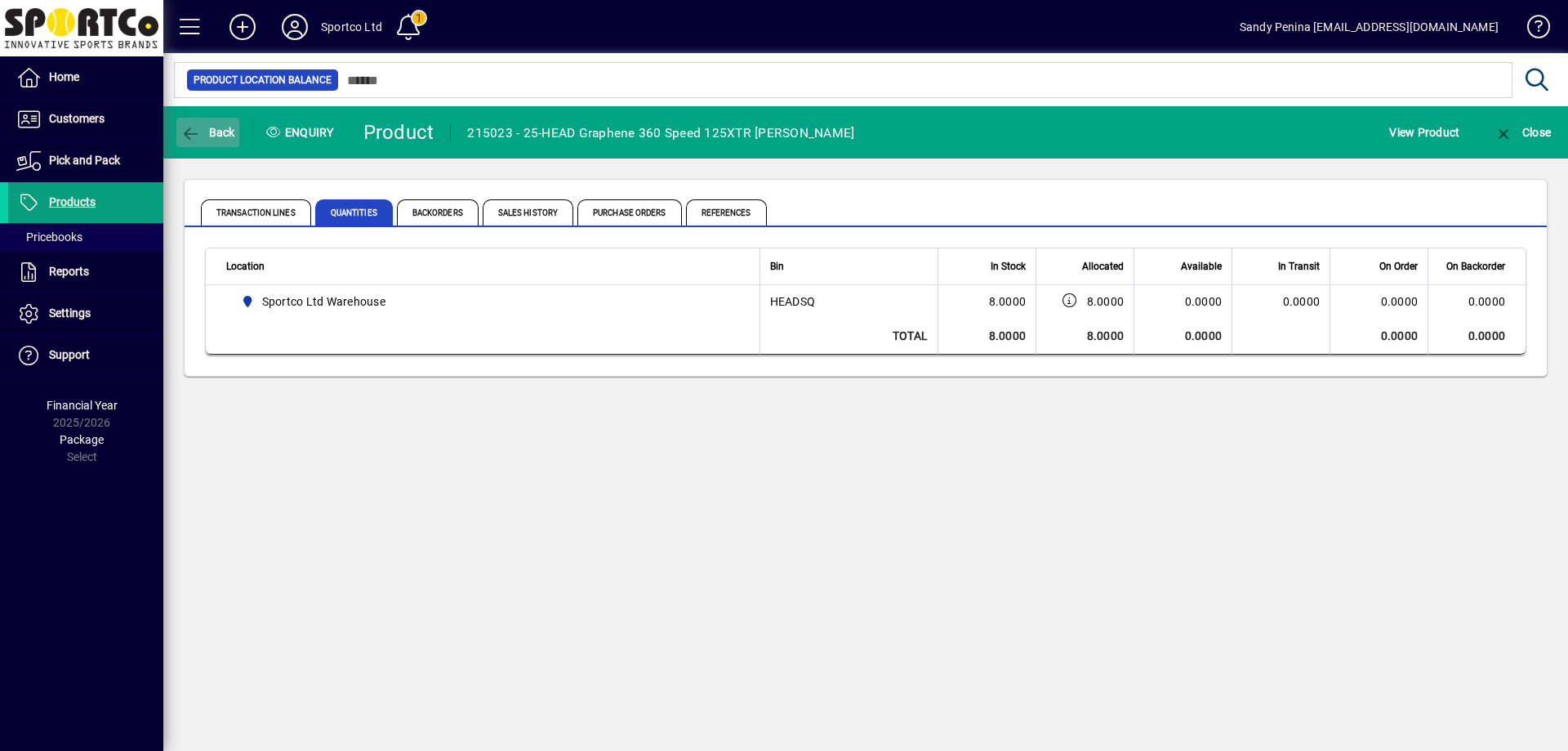
click at [218, 132] on span "Back" at bounding box center [208, 133] width 55 height 13
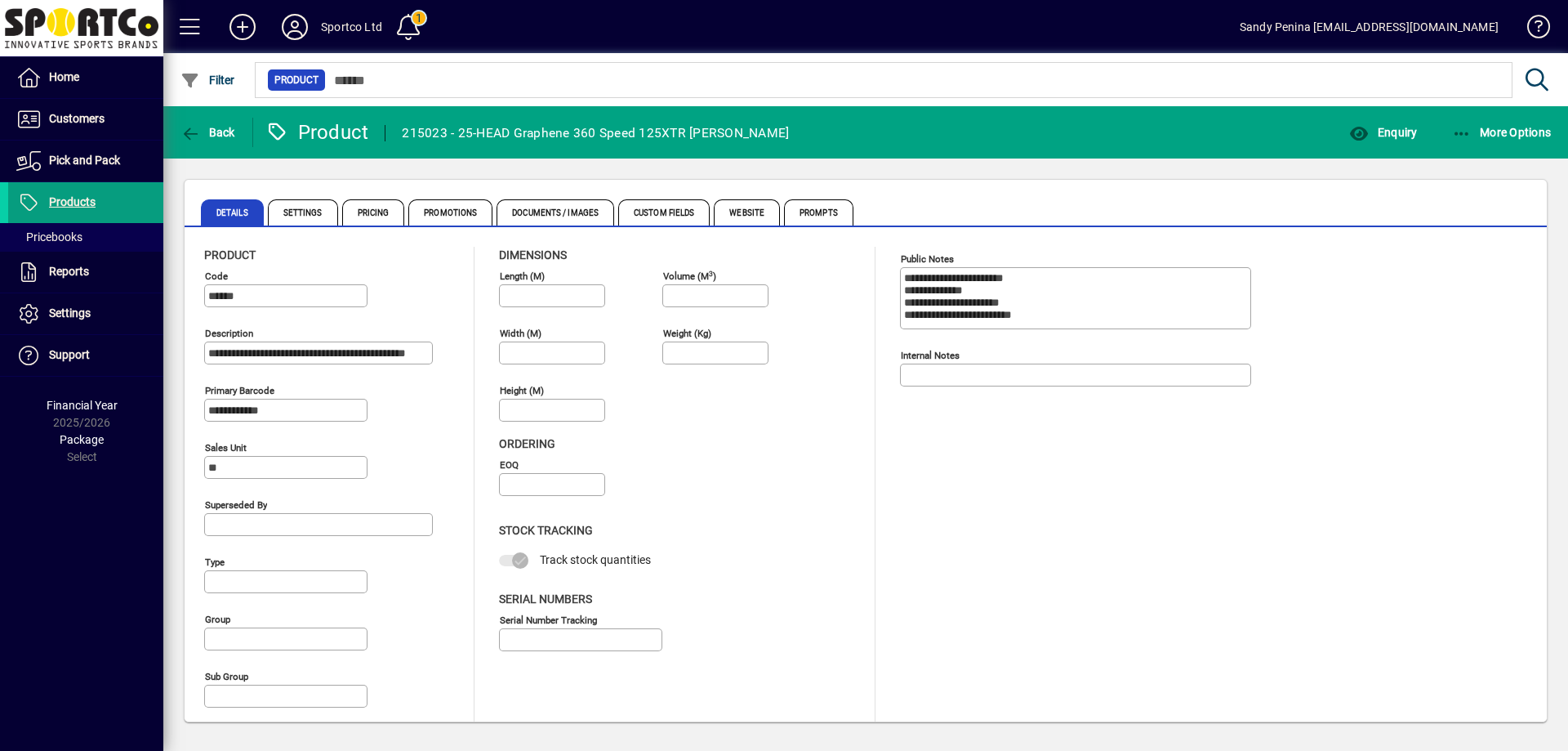
type input "**********"
type input "****"
click at [218, 132] on span "Back" at bounding box center [208, 133] width 55 height 13
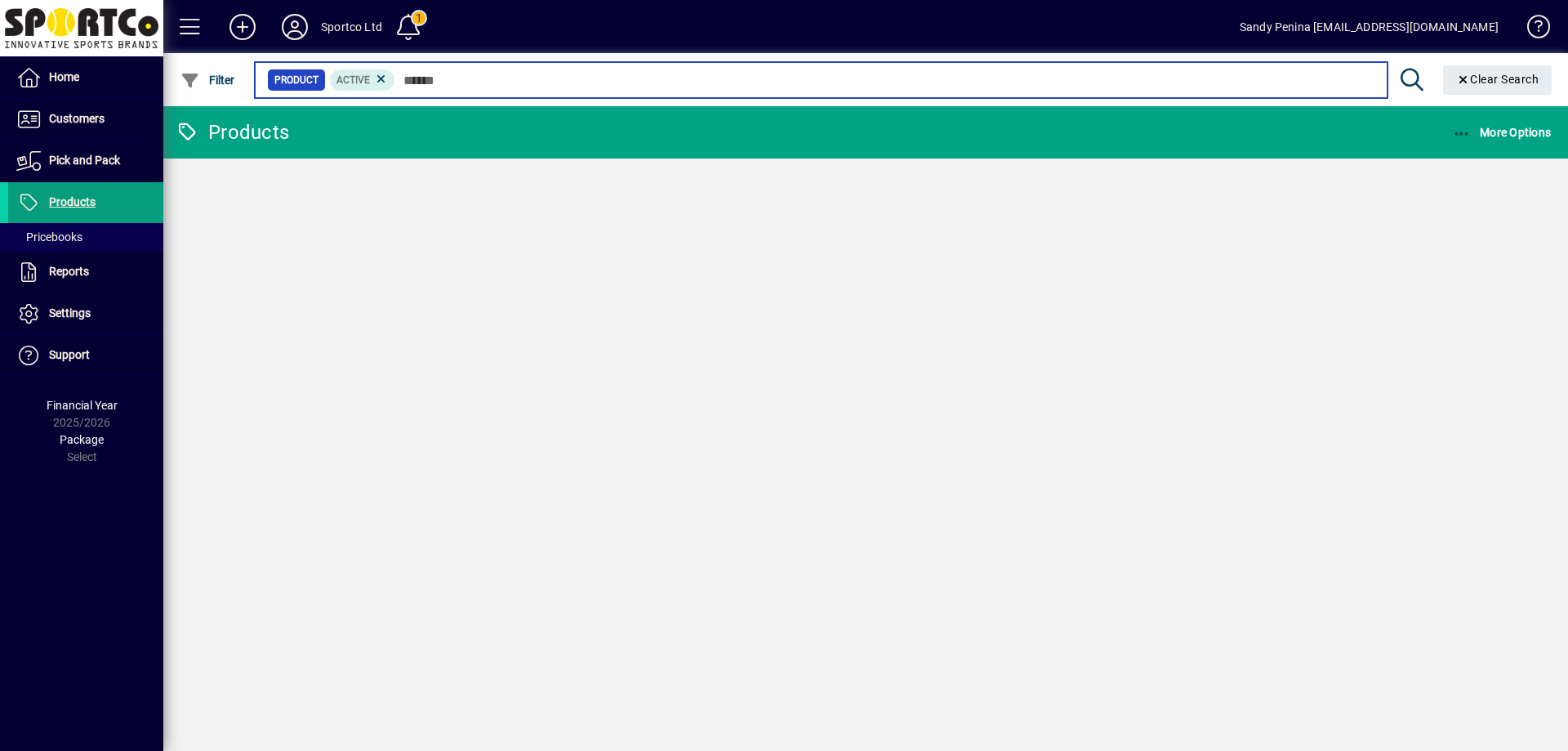
type input "******"
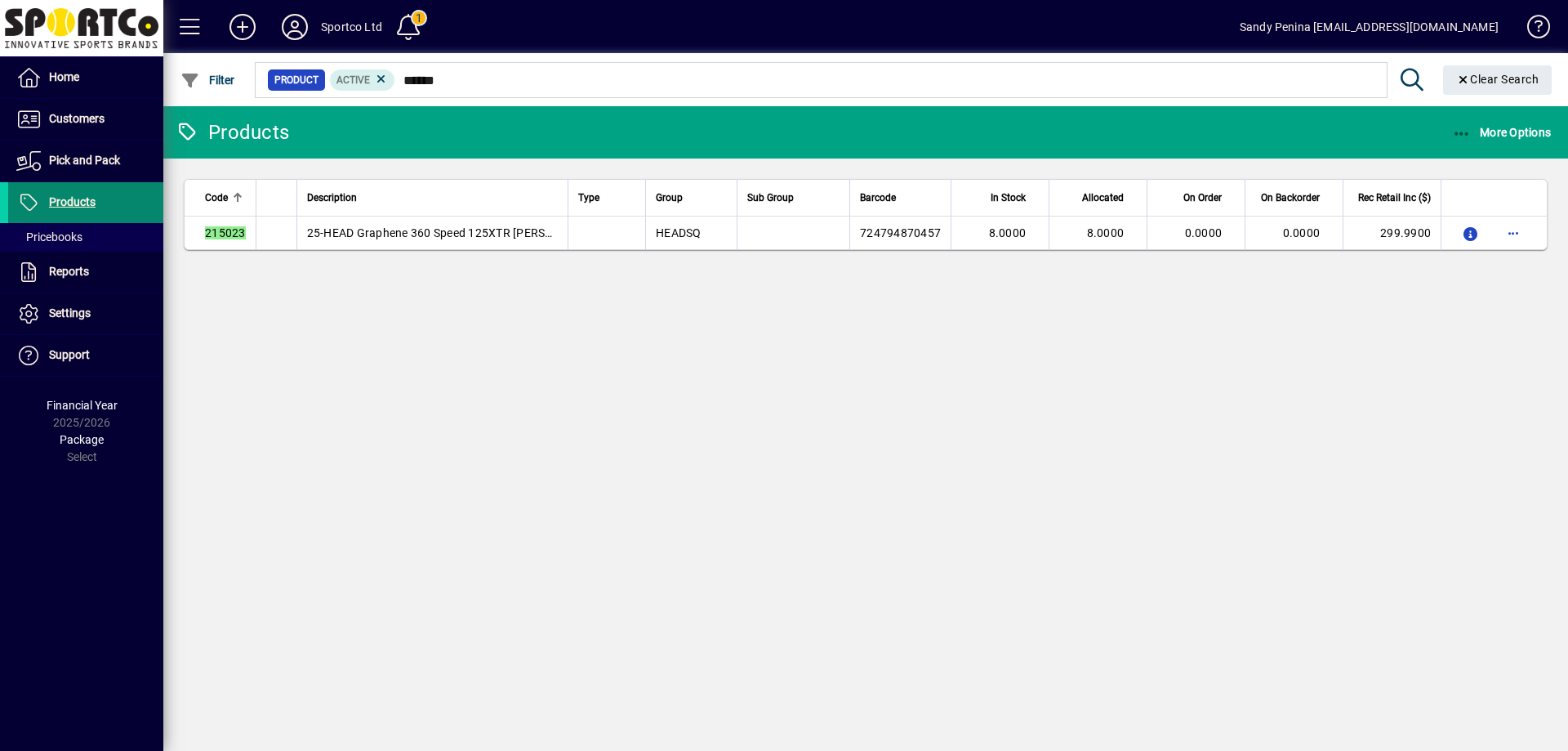
click at [111, 199] on span at bounding box center [85, 202] width 155 height 39
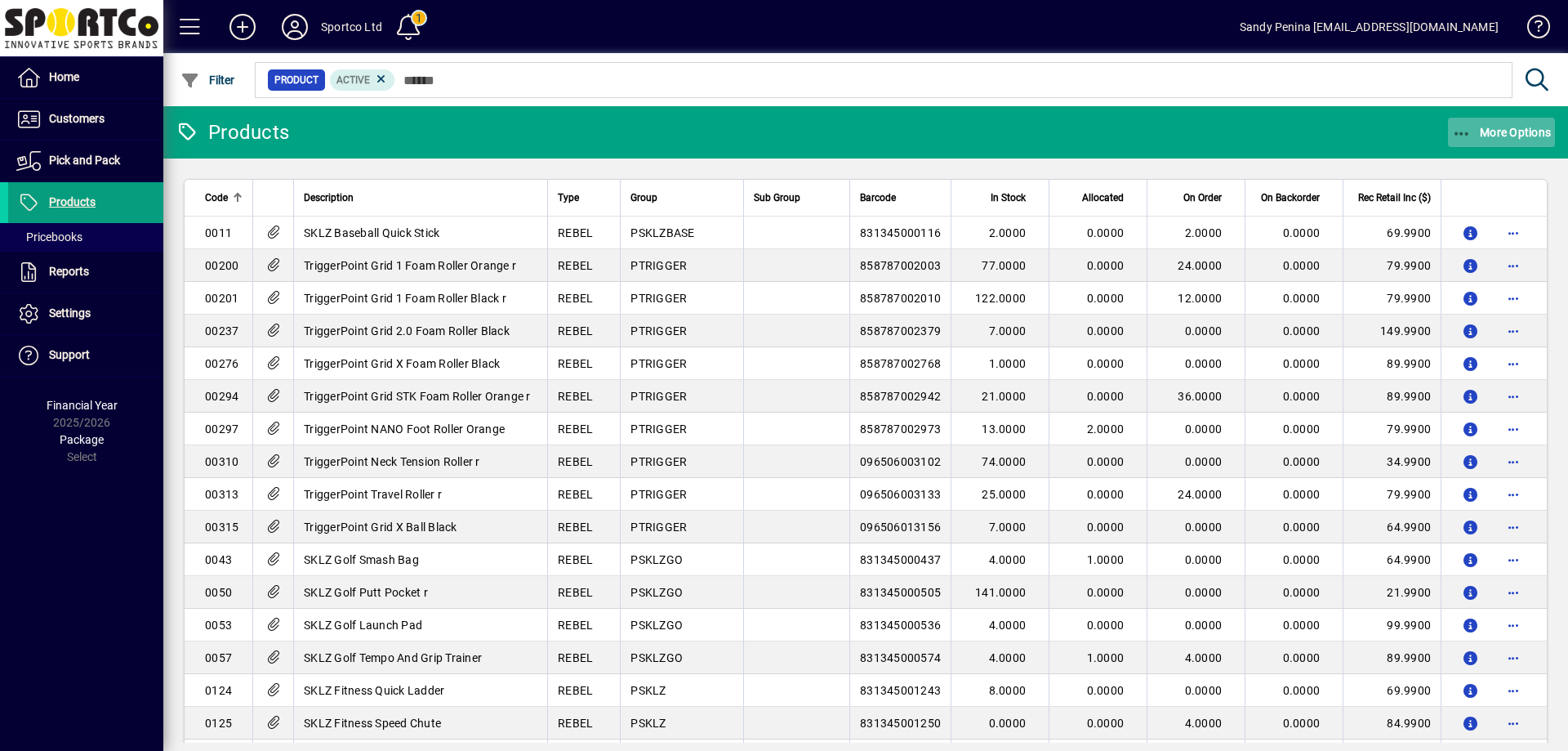
click at [1540, 126] on span "More Options" at bounding box center [1503, 133] width 100 height 13
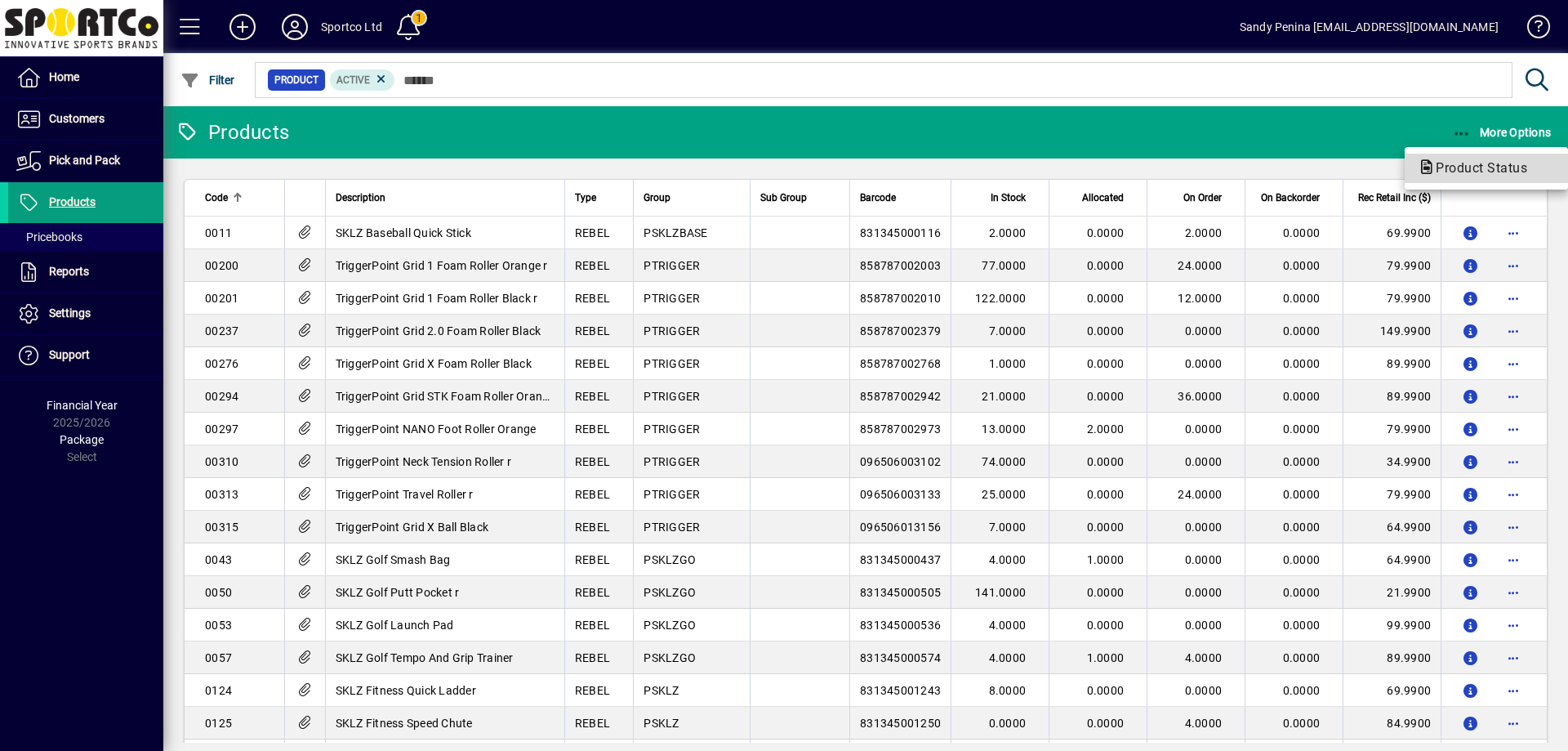
click at [1507, 168] on span "Product Status" at bounding box center [1477, 168] width 117 height 15
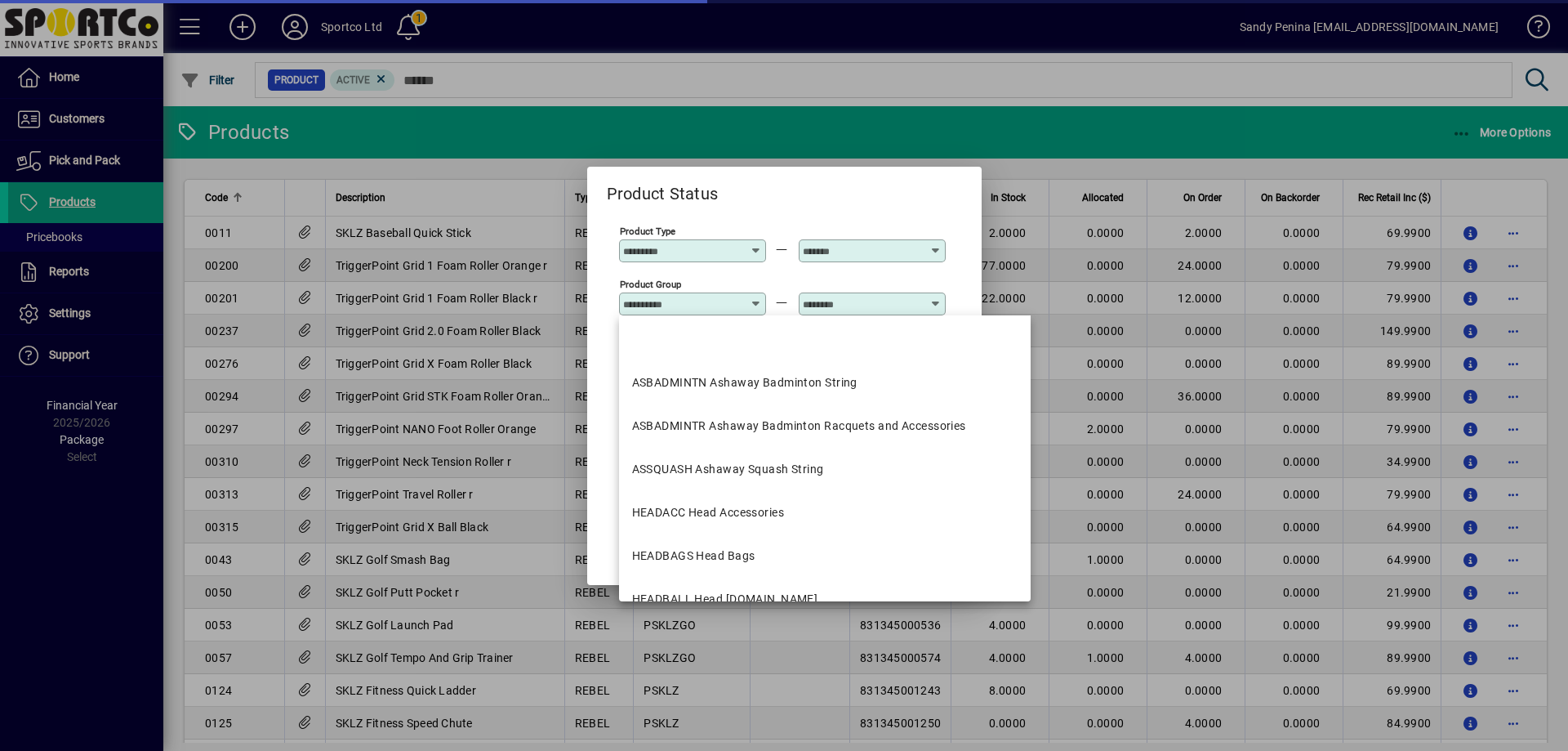
click at [702, 309] on input "Product Group" at bounding box center [683, 304] width 119 height 13
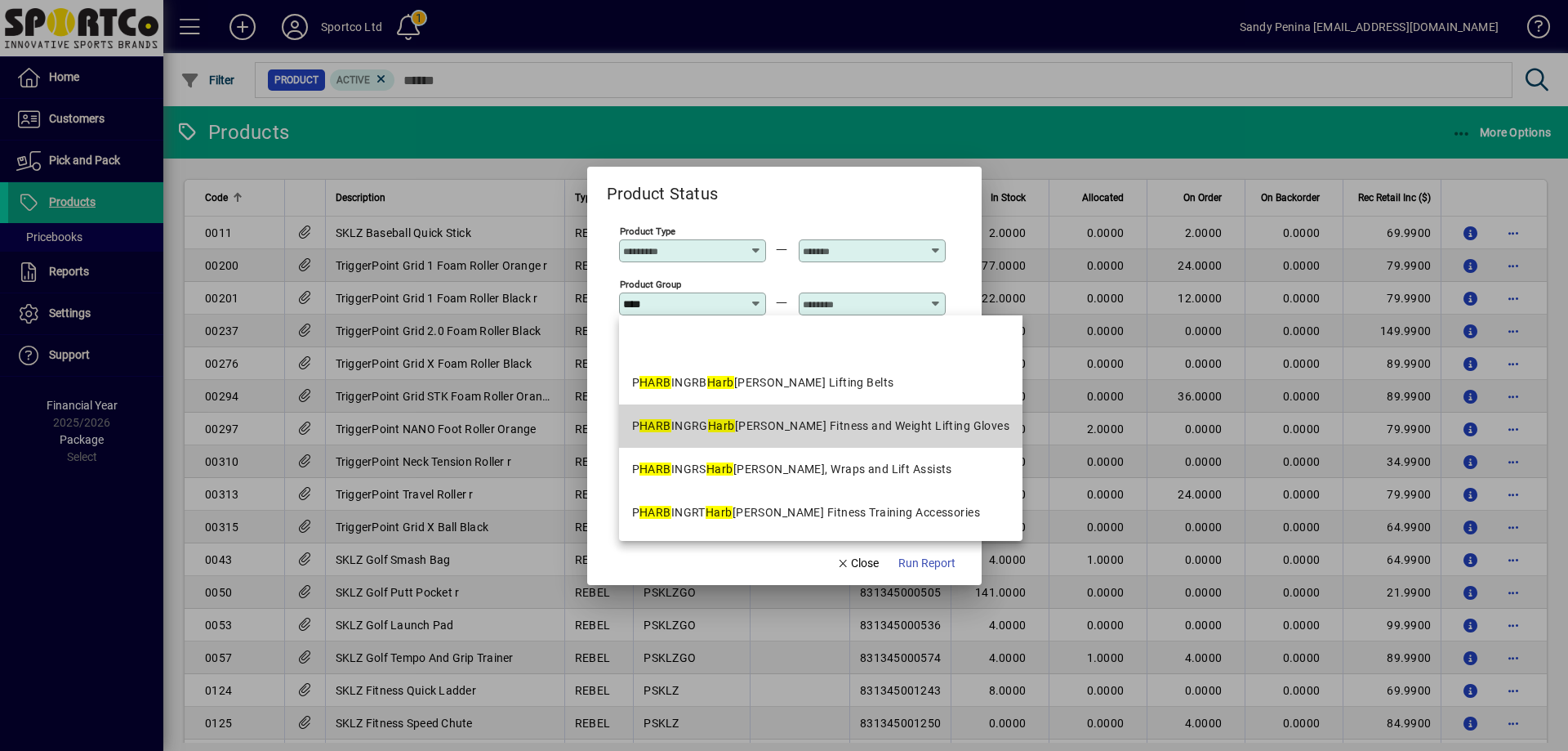
click at [831, 425] on div "P HARB INGRG [PERSON_NAME] Fitness and Weight Lifting Gloves" at bounding box center [821, 426] width 378 height 17
type input "**********"
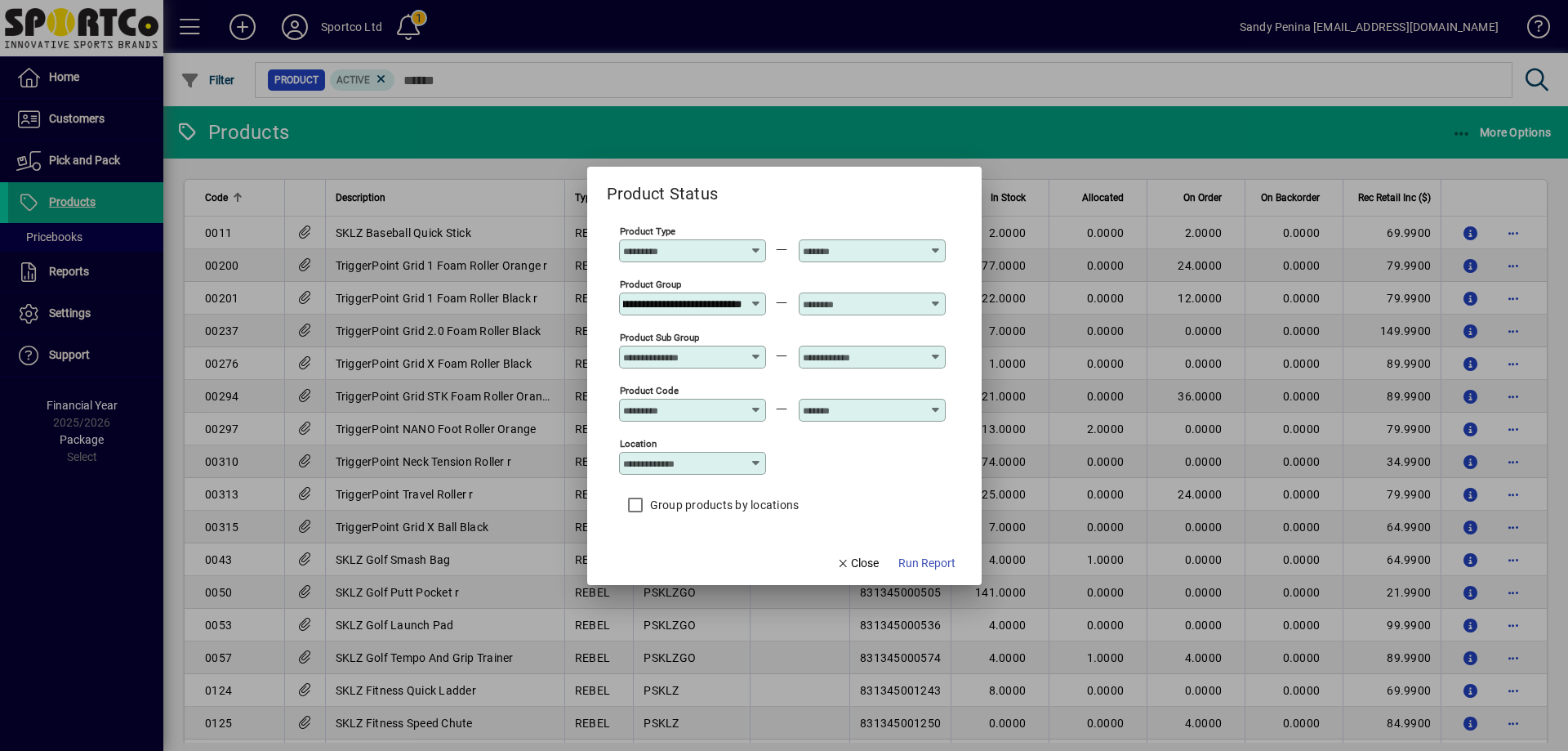
drag, startPoint x: 848, startPoint y: 302, endPoint x: 848, endPoint y: 312, distance: 10.0
click at [849, 308] on input "text" at bounding box center [862, 304] width 119 height 13
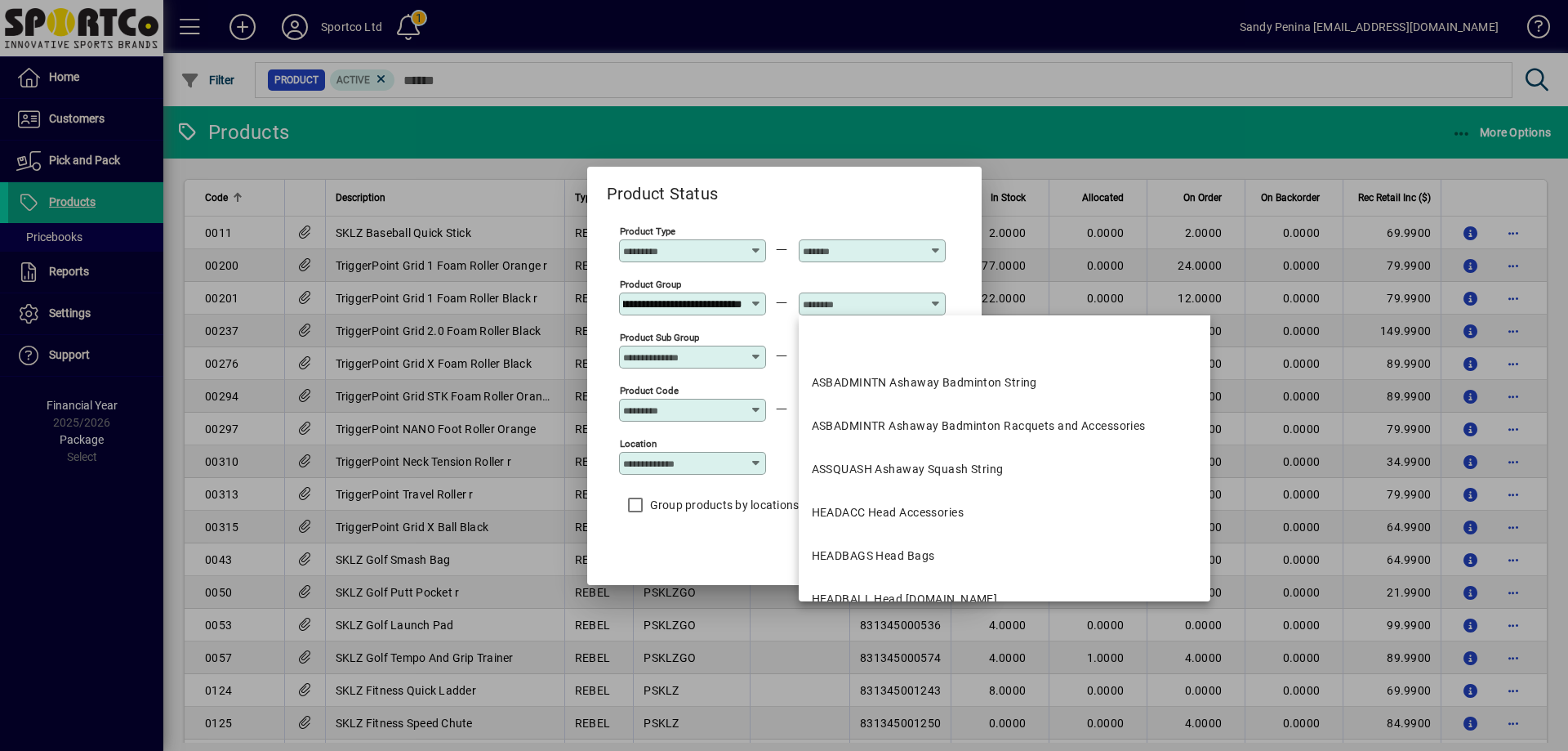
scroll to position [0, 0]
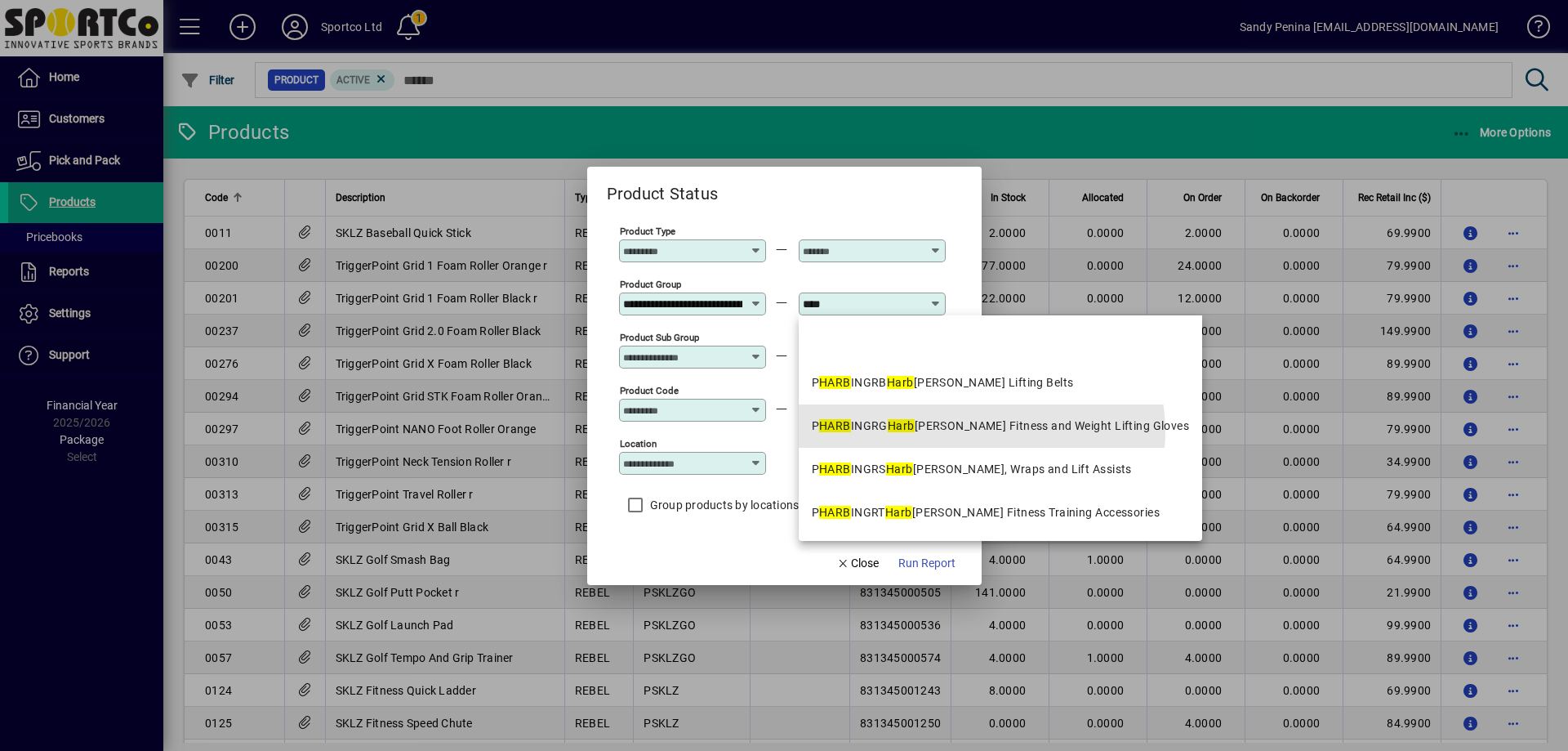
click at [982, 432] on div "P HARB INGRG [PERSON_NAME] Fitness and Weight Lifting Gloves" at bounding box center [1001, 426] width 378 height 17
type input "**********"
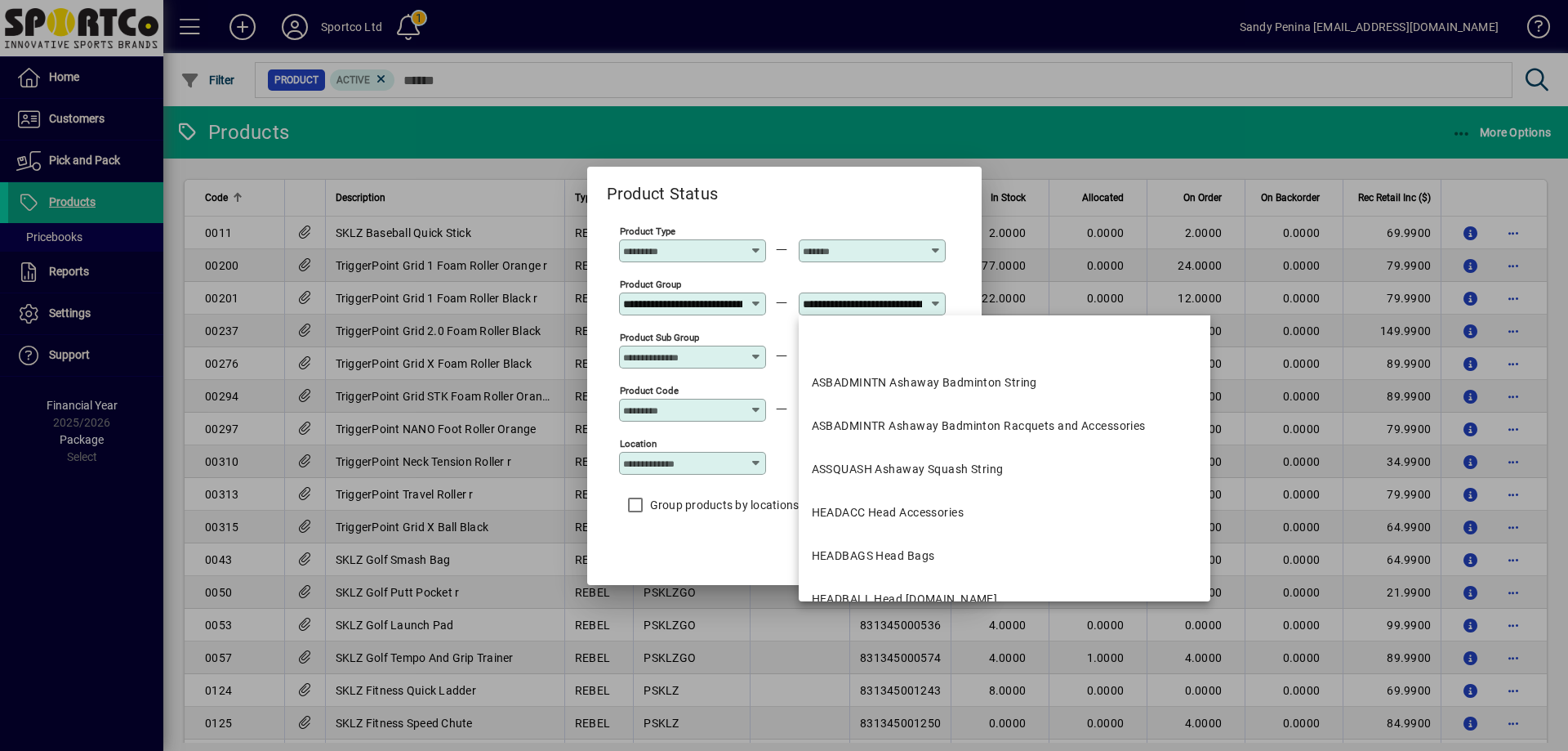
scroll to position [0, 190]
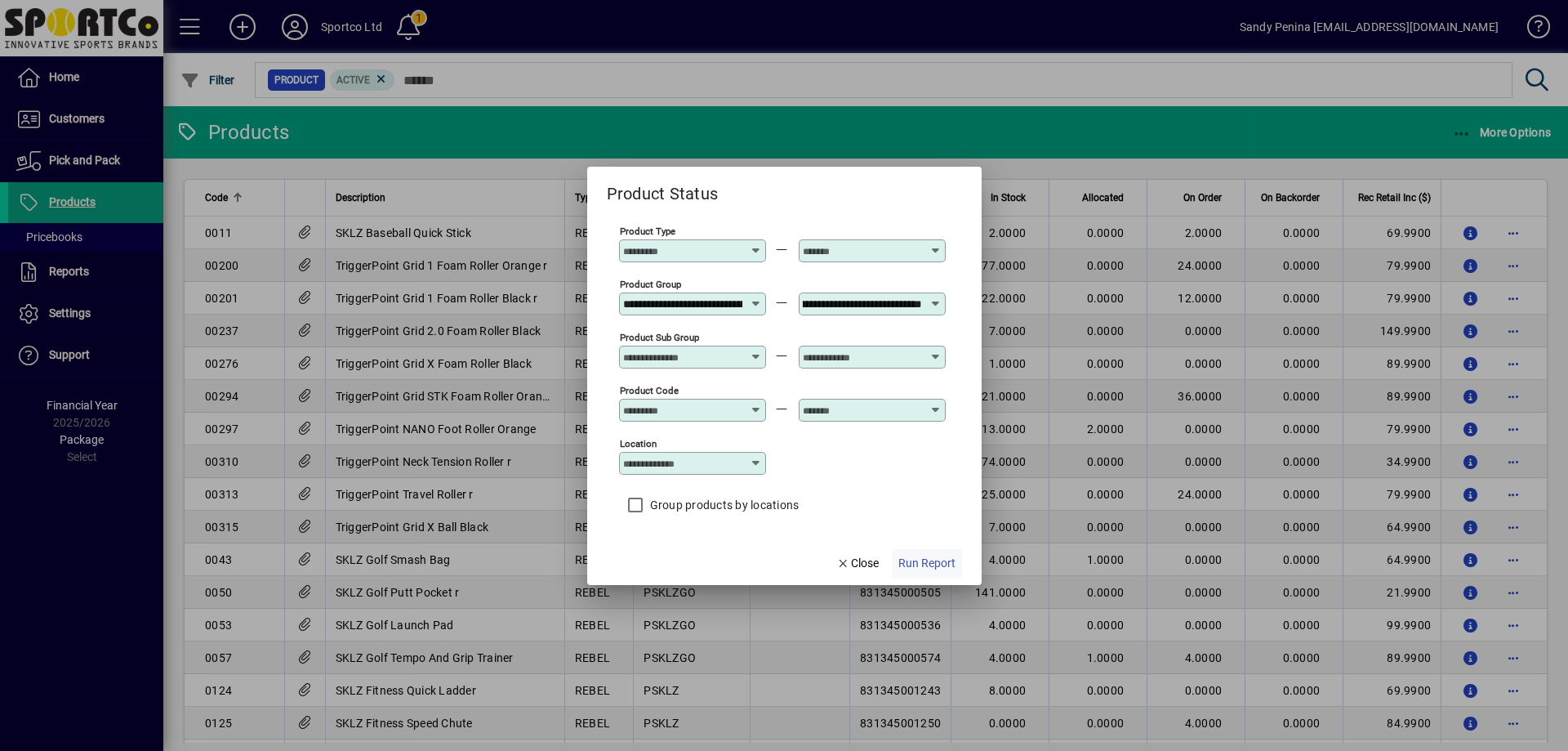
click at [909, 567] on span "Run Report" at bounding box center [927, 563] width 57 height 17
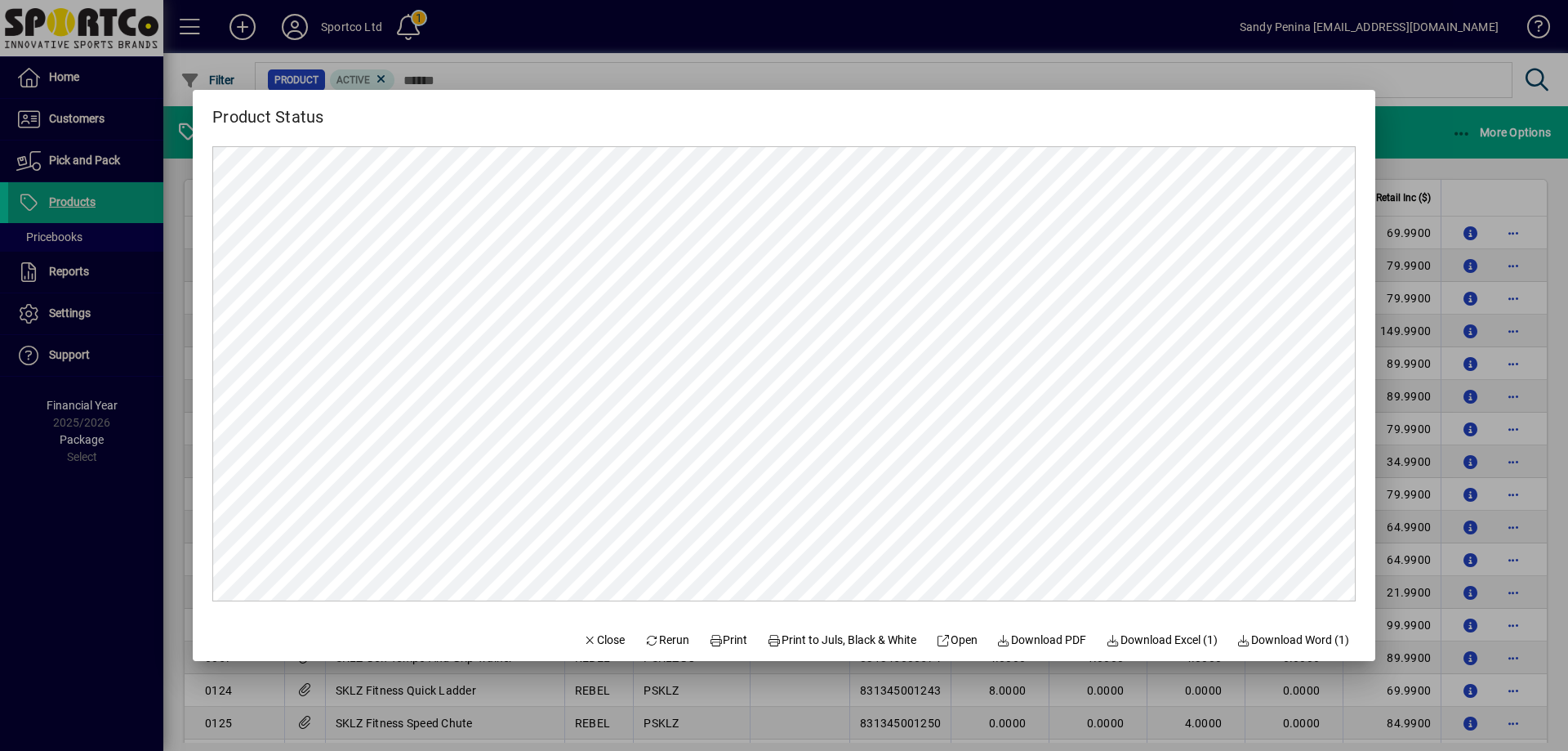
scroll to position [0, 0]
click at [600, 634] on span "Close" at bounding box center [605, 640] width 42 height 17
